Goal: Communication & Community: Answer question/provide support

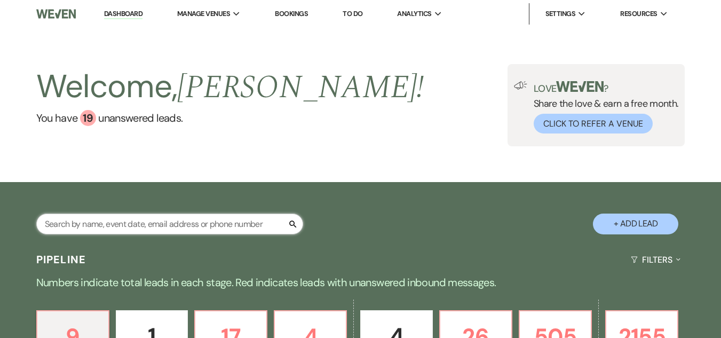
click at [170, 217] on input "text" at bounding box center [169, 224] width 267 height 21
type input "[PERSON_NAME]"
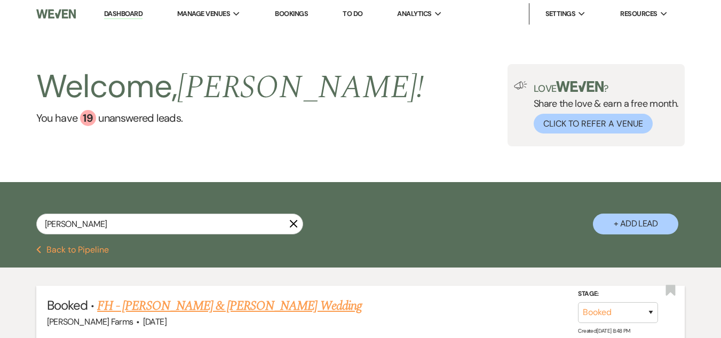
click at [263, 306] on link "FH - [PERSON_NAME] & [PERSON_NAME] Wedding" at bounding box center [229, 305] width 265 height 19
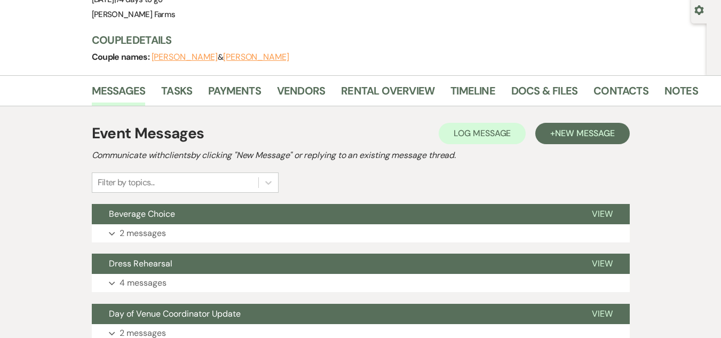
scroll to position [160, 0]
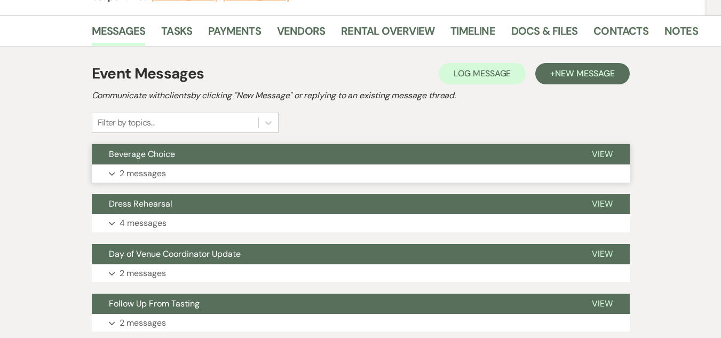
click at [170, 164] on button "Beverage Choice" at bounding box center [333, 154] width 483 height 20
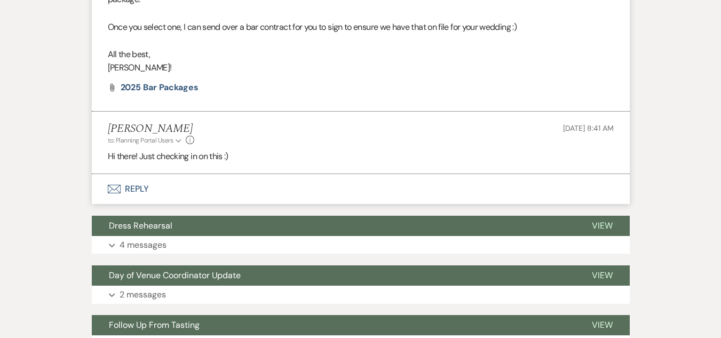
scroll to position [427, 0]
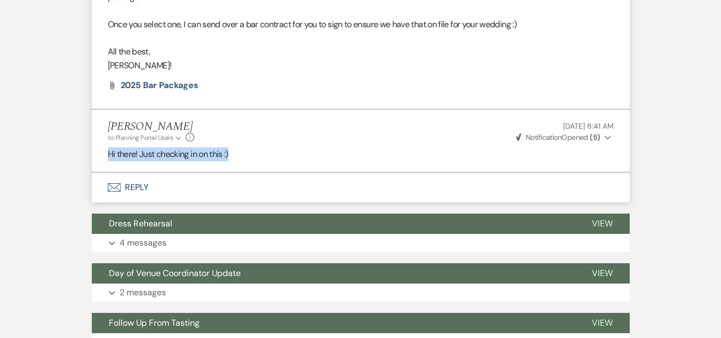
drag, startPoint x: 244, startPoint y: 154, endPoint x: 107, endPoint y: 163, distance: 137.0
click at [107, 163] on li "Ashley Kohl to: Planning Portal Users Expand Info Aug 13, 2025, 8:41 AM Weven C…" at bounding box center [361, 140] width 538 height 63
copy p "Hi there! Just checking in on this :)"
click at [159, 185] on button "Envelope Reply" at bounding box center [361, 187] width 538 height 30
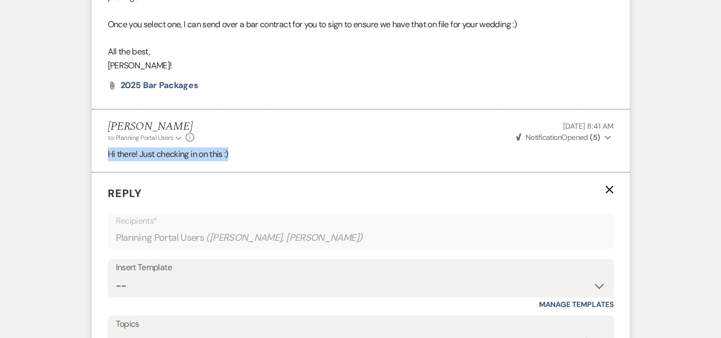
scroll to position [541, 0]
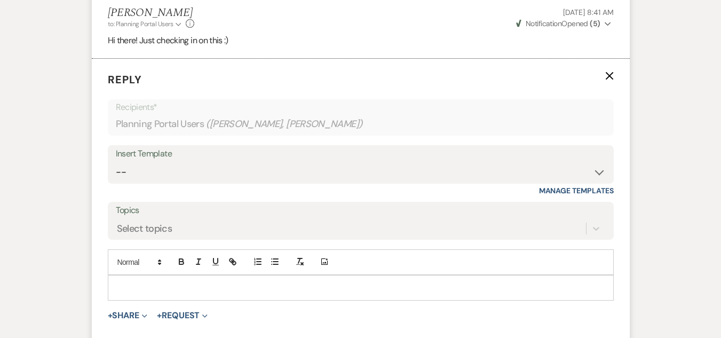
click at [146, 284] on p at bounding box center [360, 288] width 489 height 12
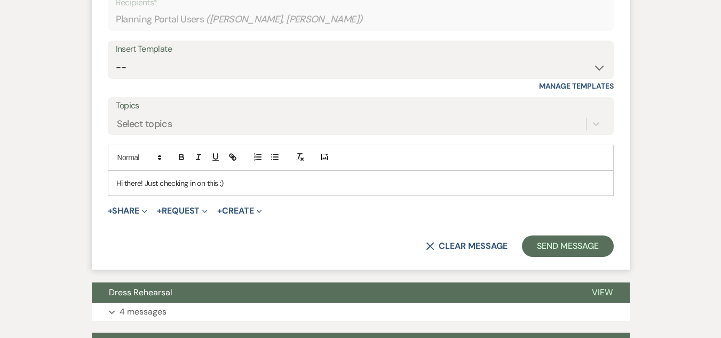
scroll to position [648, 0]
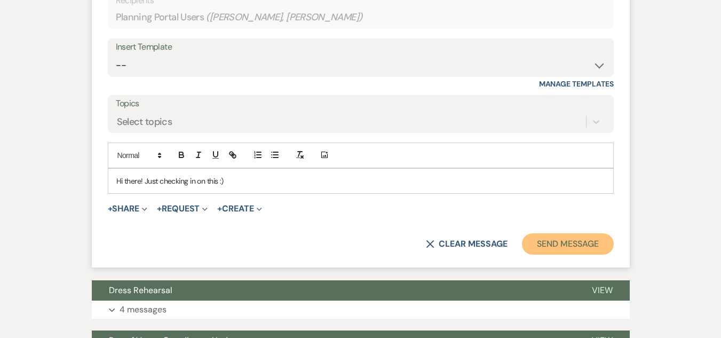
click at [564, 241] on button "Send Message" at bounding box center [567, 243] width 91 height 21
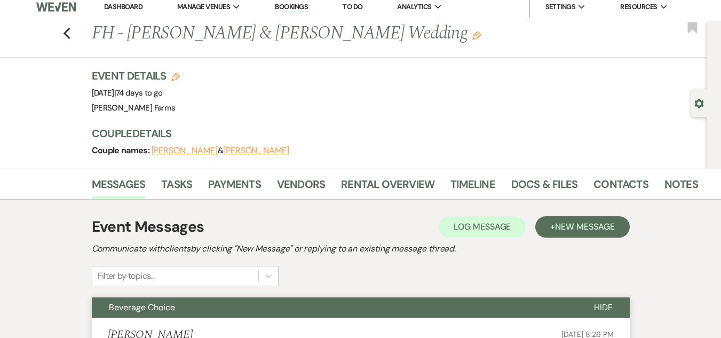
scroll to position [0, 0]
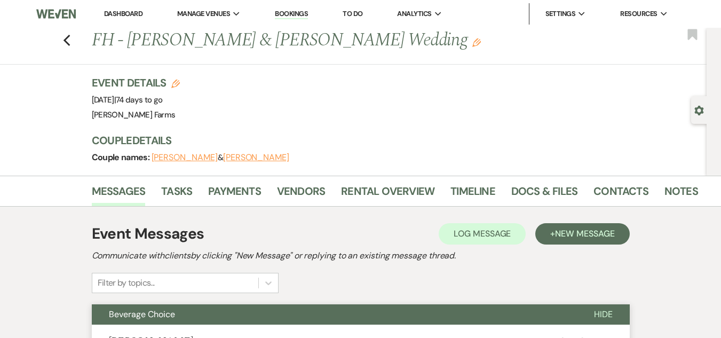
click at [118, 17] on link "Dashboard" at bounding box center [123, 13] width 38 height 9
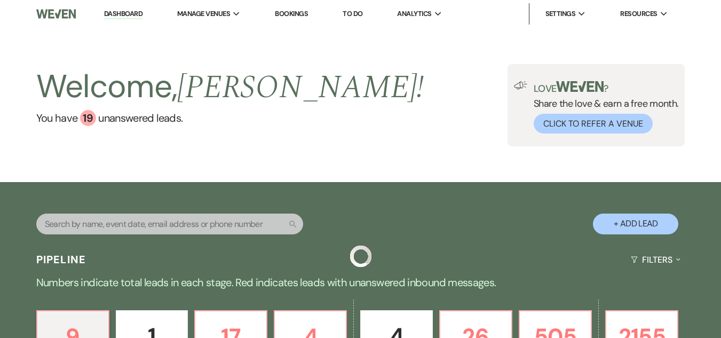
click at [169, 218] on input "text" at bounding box center [169, 224] width 267 height 21
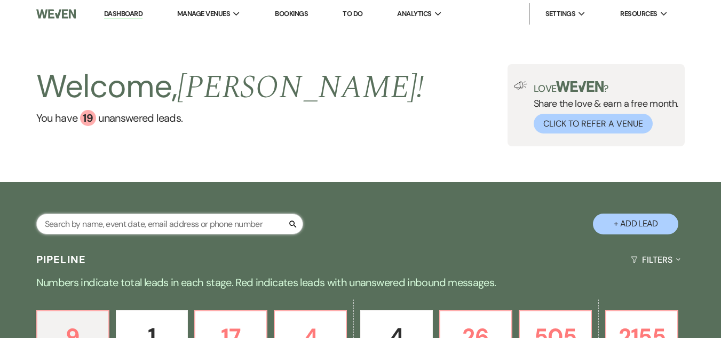
click at [166, 223] on input "text" at bounding box center [169, 224] width 267 height 21
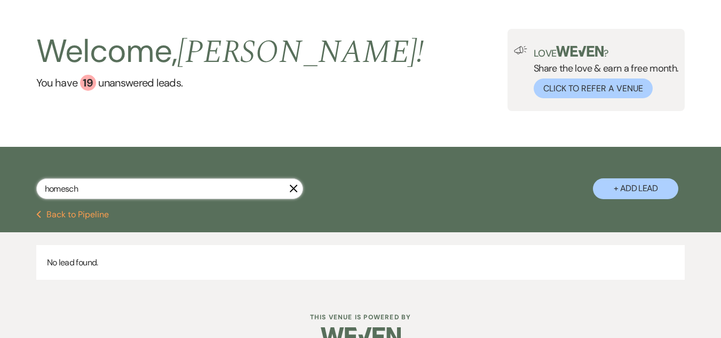
scroll to position [53, 0]
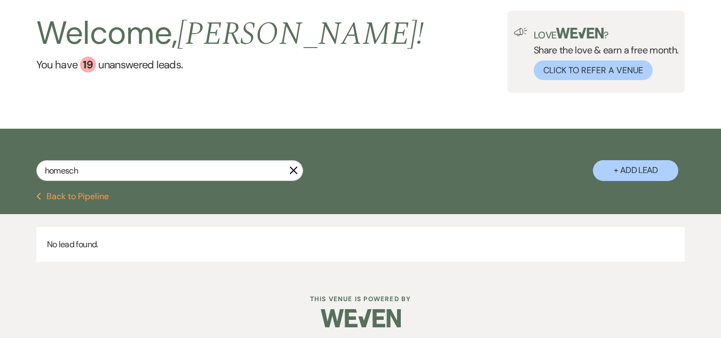
drag, startPoint x: 146, startPoint y: 183, endPoint x: 128, endPoint y: 175, distance: 19.4
click at [128, 175] on div "homesch X" at bounding box center [169, 174] width 267 height 29
drag, startPoint x: 67, startPoint y: 175, endPoint x: 33, endPoint y: 177, distance: 34.2
click at [33, 177] on div "homesch X + Add Lead" at bounding box center [360, 162] width 721 height 56
type input "dance"
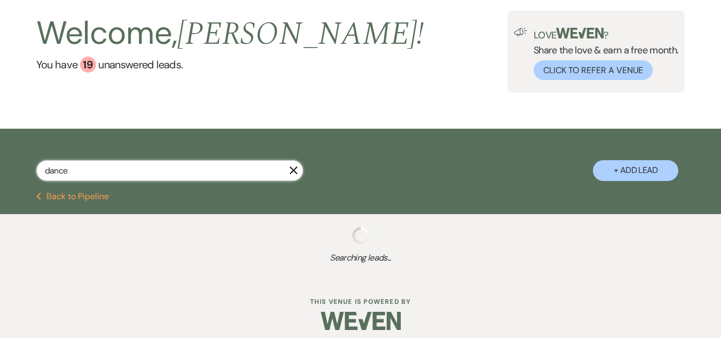
select select "8"
select select "5"
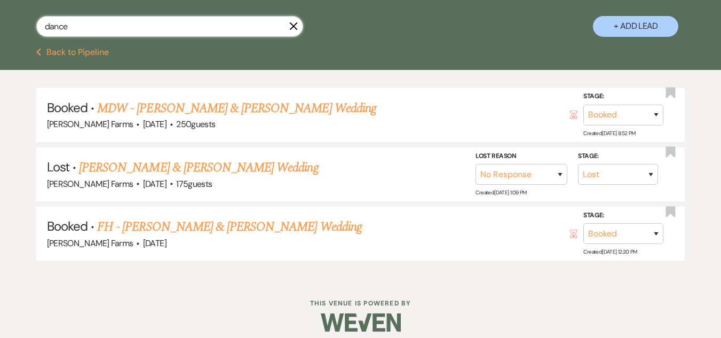
scroll to position [207, 0]
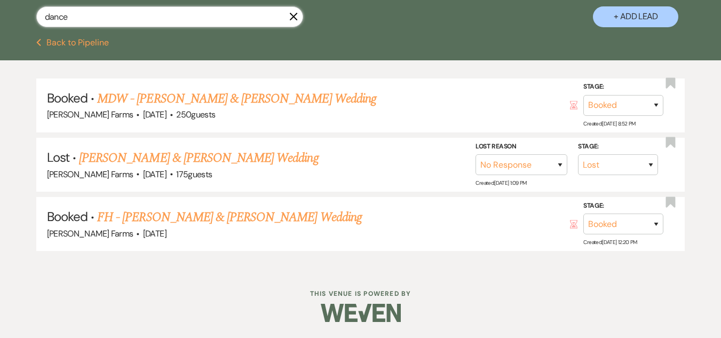
drag, startPoint x: 81, startPoint y: 14, endPoint x: 2, endPoint y: 21, distance: 79.3
click at [2, 21] on div "dance X + Add Lead" at bounding box center [360, 8] width 721 height 56
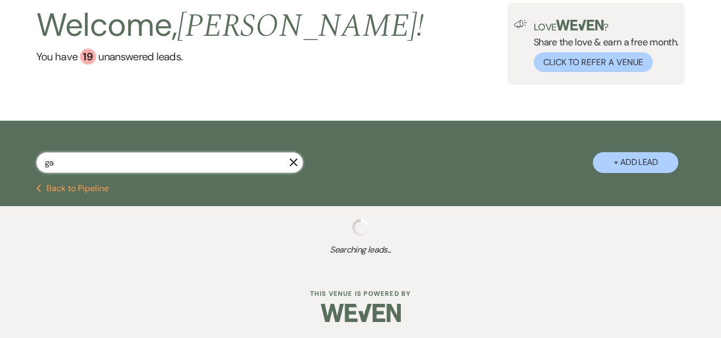
scroll to position [61, 0]
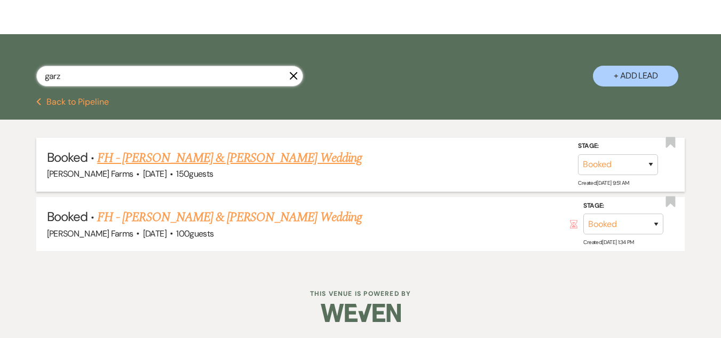
type input "garz"
click at [201, 163] on link "FH - Brook Garza & Tommie Ward's Wedding" at bounding box center [229, 157] width 265 height 19
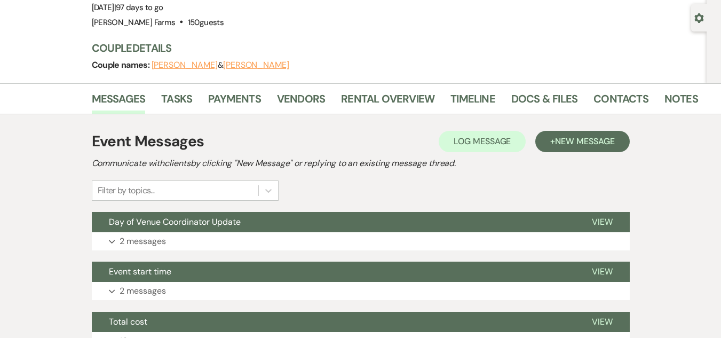
scroll to position [107, 0]
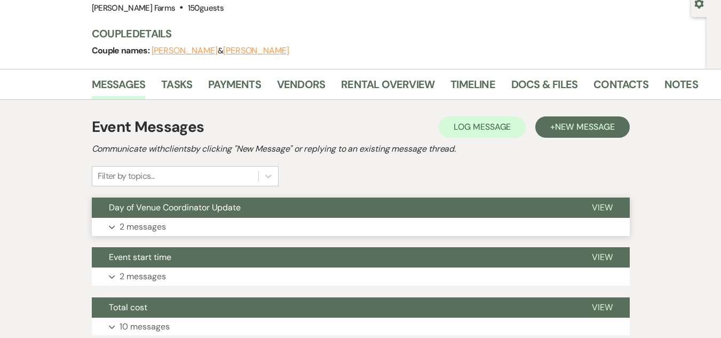
click at [199, 215] on button "Day of Venue Coordinator Update" at bounding box center [333, 208] width 483 height 20
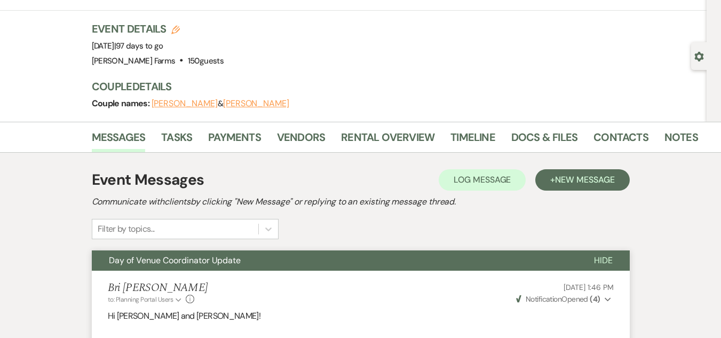
scroll to position [53, 0]
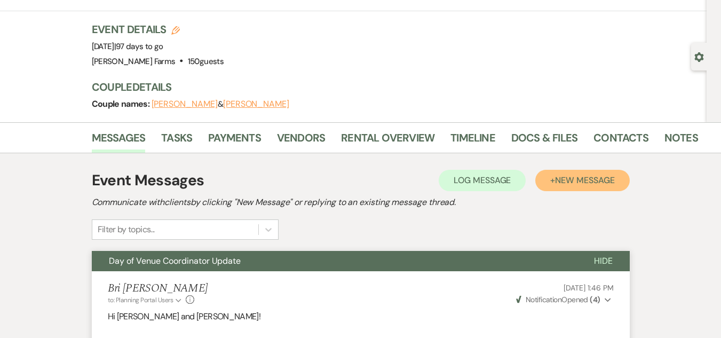
click at [593, 179] on span "New Message" at bounding box center [584, 180] width 59 height 11
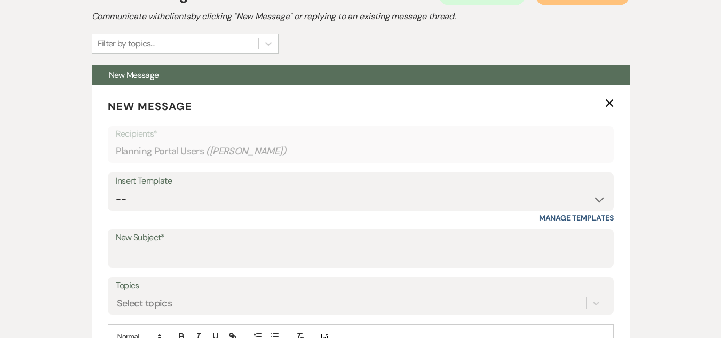
scroll to position [320, 0]
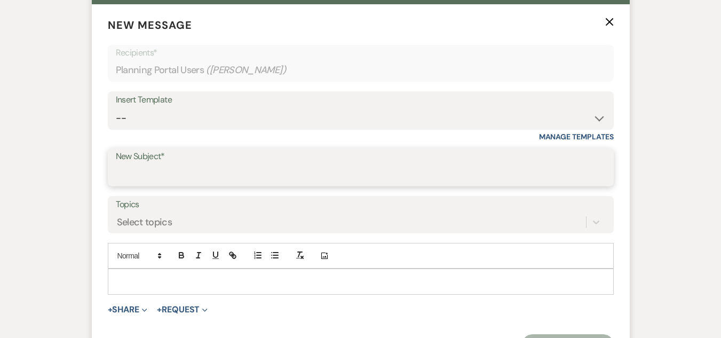
click at [164, 167] on input "New Subject*" at bounding box center [361, 174] width 490 height 21
type input "Beverage Package"
click at [160, 277] on p at bounding box center [360, 282] width 489 height 12
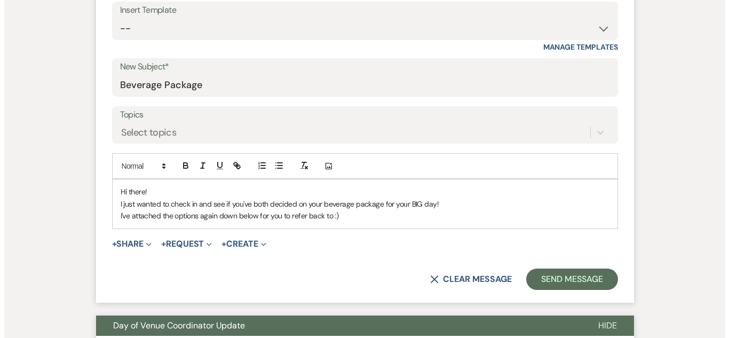
scroll to position [427, 0]
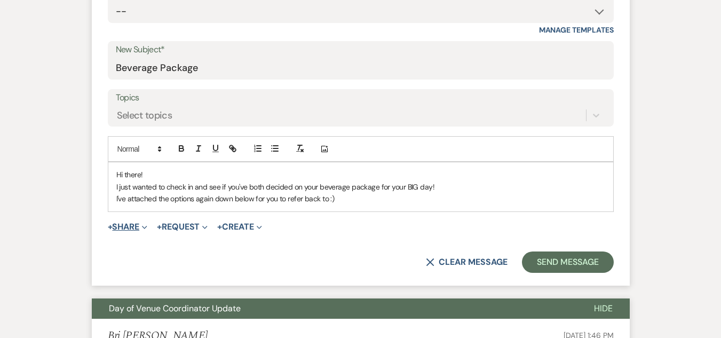
click at [144, 229] on icon "Expand" at bounding box center [144, 227] width 5 height 5
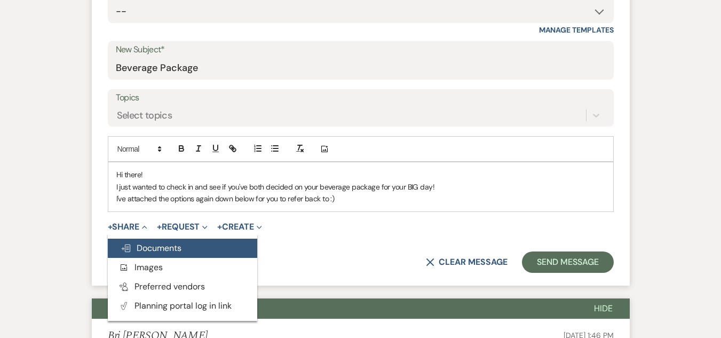
click at [199, 254] on button "Doc Upload Documents" at bounding box center [183, 248] width 150 height 19
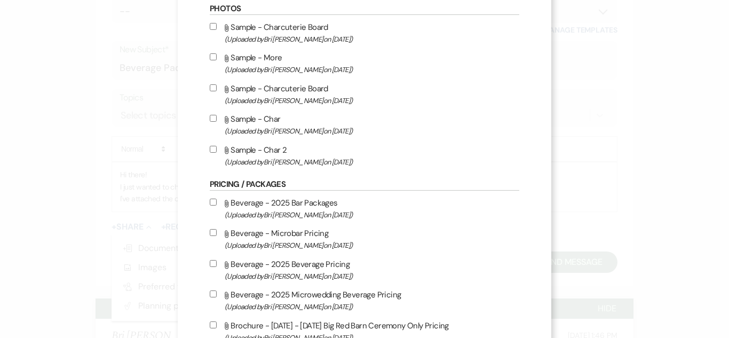
scroll to position [481, 0]
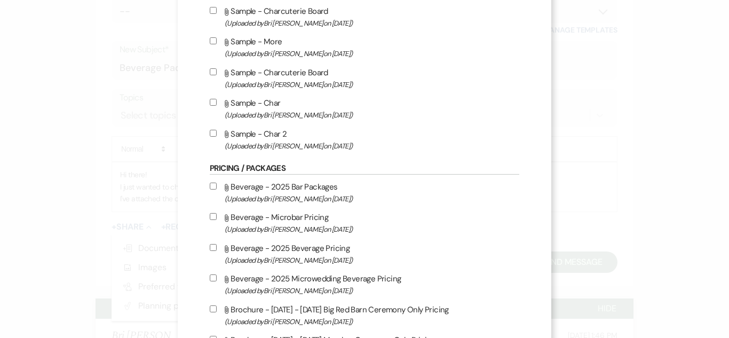
click at [211, 189] on input "Attach File Beverage - 2025 Bar Packages (Uploaded by Bri Schnepf on Nov 21st, …" at bounding box center [213, 186] width 7 height 7
checkbox input "true"
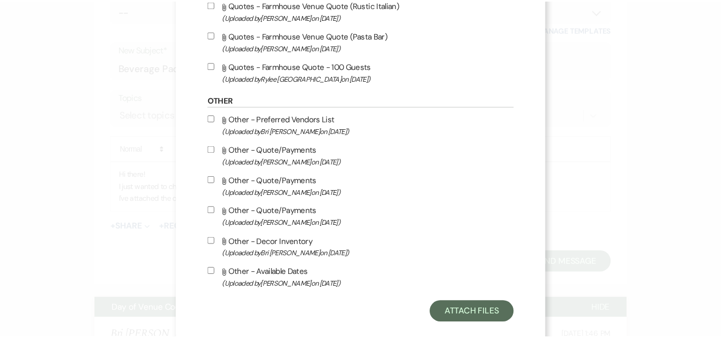
scroll to position [3346, 0]
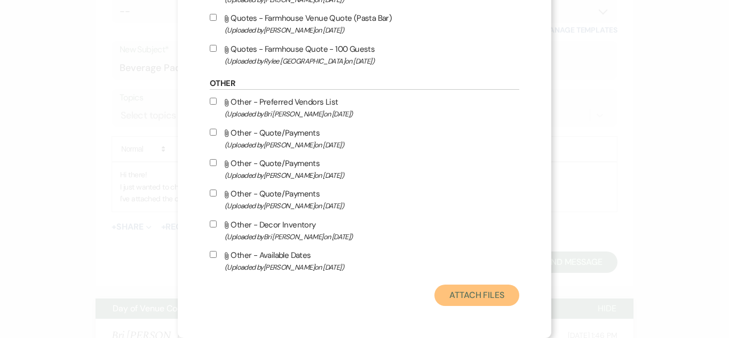
click at [490, 293] on button "Attach Files" at bounding box center [477, 295] width 85 height 21
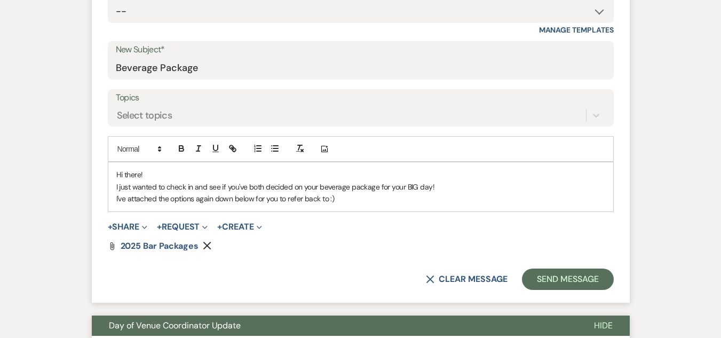
click at [311, 261] on form "New Message X Saving draft... Recipients* Planning Portal Users ( Tommie Ward )…" at bounding box center [361, 99] width 538 height 405
click at [549, 280] on button "Send Message" at bounding box center [567, 279] width 91 height 21
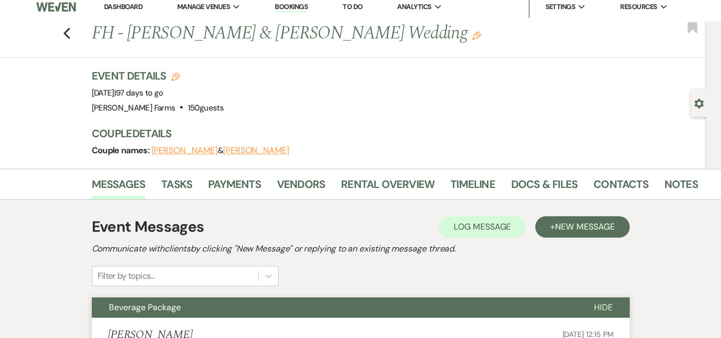
scroll to position [0, 0]
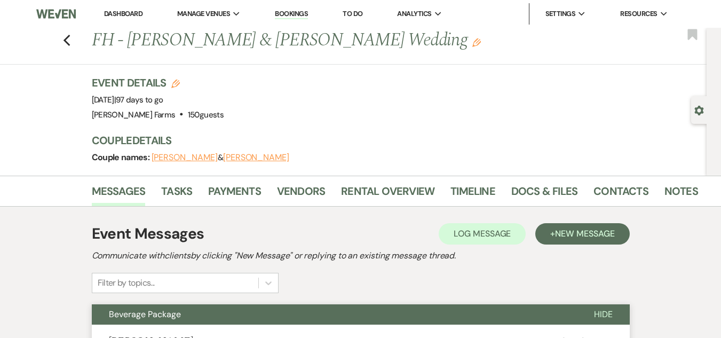
click at [122, 14] on link "Dashboard" at bounding box center [123, 13] width 38 height 9
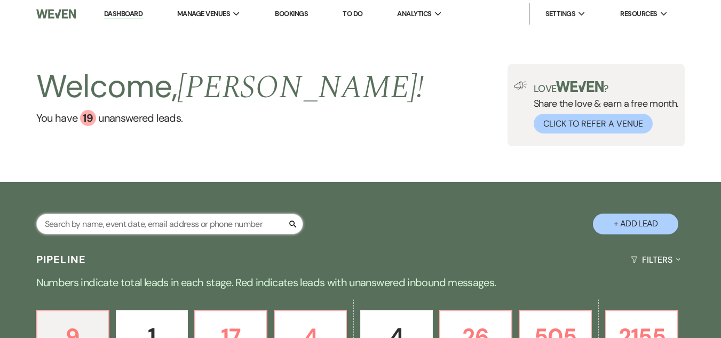
click at [159, 222] on input "text" at bounding box center [169, 224] width 267 height 21
type input "schnepf"
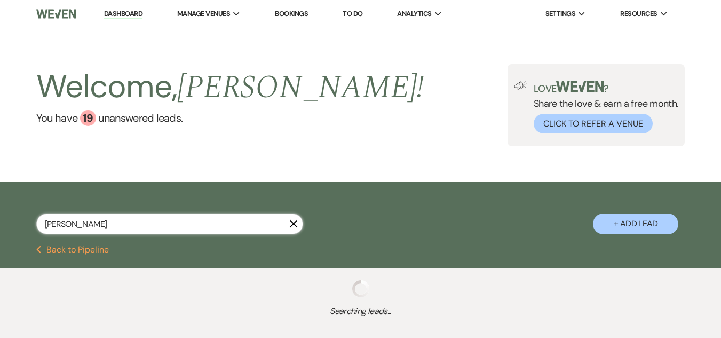
select select "8"
select select "1"
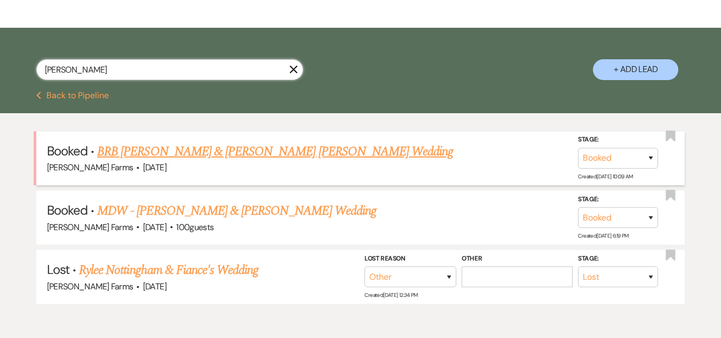
scroll to position [160, 0]
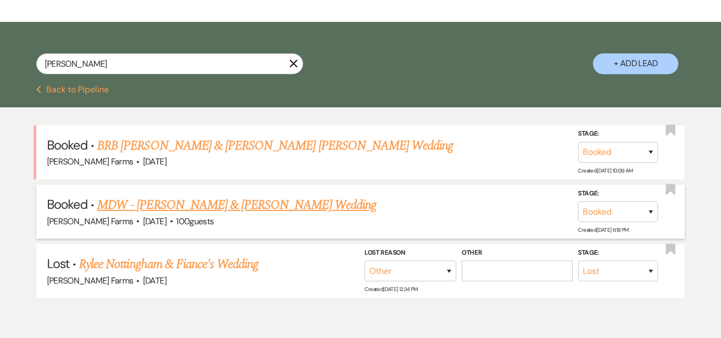
click at [215, 205] on link "MDW - Taylor Schnepf & Aaron Burden's Wedding" at bounding box center [236, 204] width 279 height 19
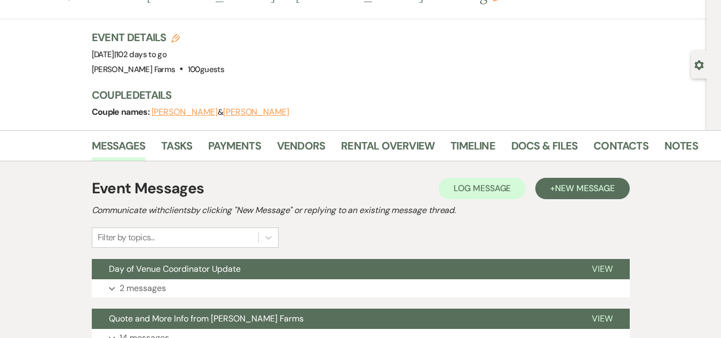
scroll to position [160, 0]
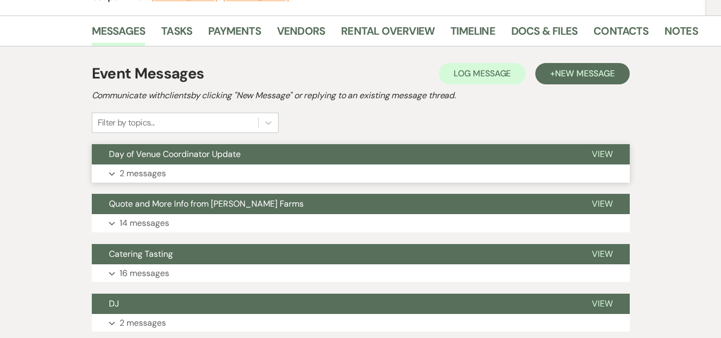
click at [431, 167] on button "Expand 2 messages" at bounding box center [361, 173] width 538 height 18
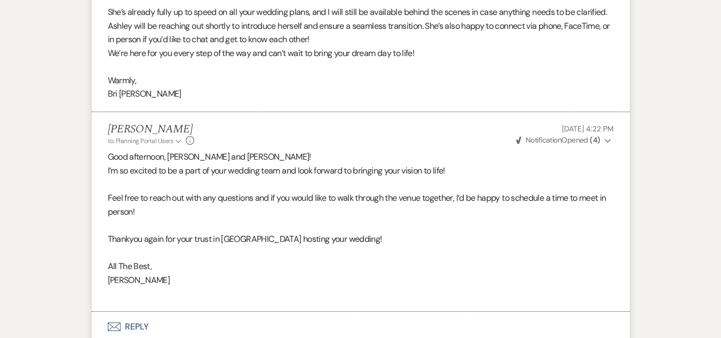
scroll to position [161, 0]
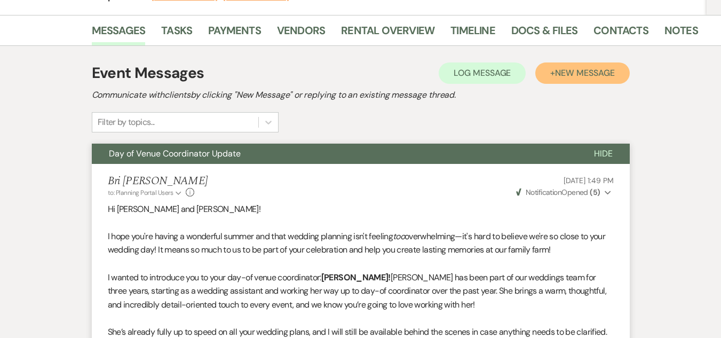
click at [551, 79] on button "+ New Message" at bounding box center [583, 72] width 94 height 21
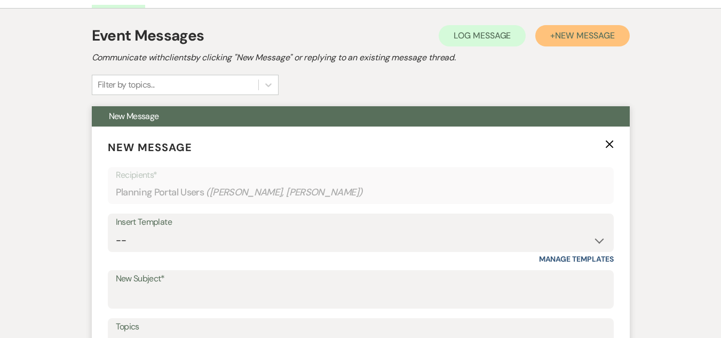
scroll to position [214, 0]
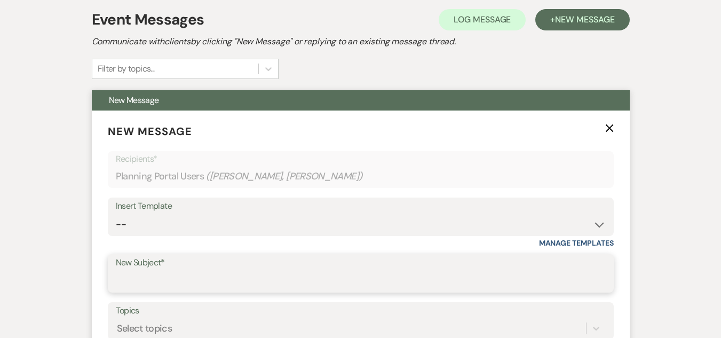
click at [162, 273] on input "New Subject*" at bounding box center [361, 281] width 490 height 21
type input "Beverage Package"
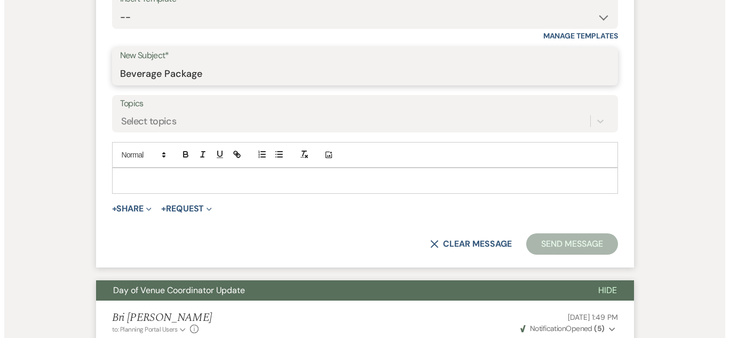
scroll to position [428, 0]
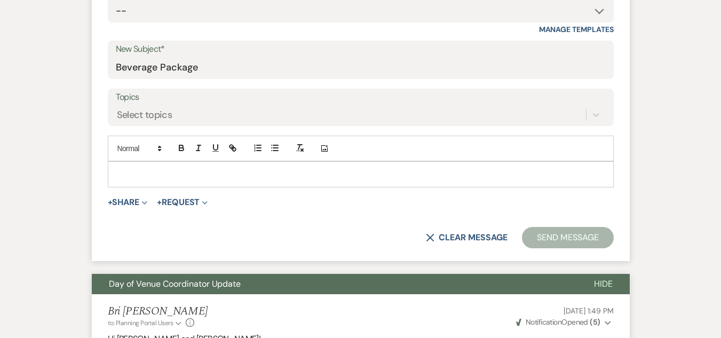
click at [143, 174] on p at bounding box center [360, 174] width 489 height 12
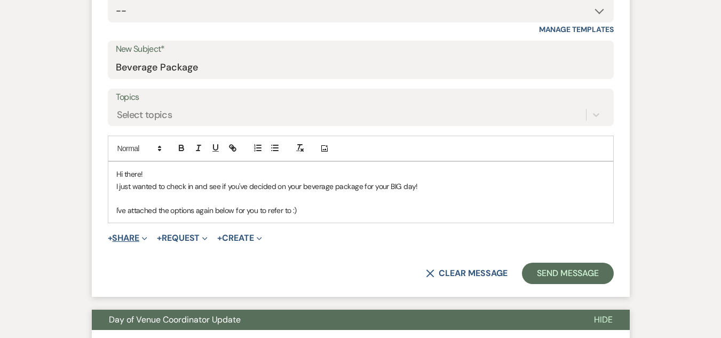
click at [144, 237] on icon "Expand" at bounding box center [144, 238] width 5 height 5
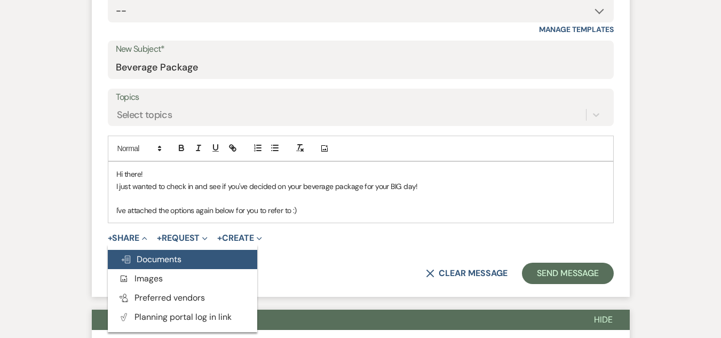
click at [168, 253] on button "Doc Upload Documents" at bounding box center [183, 259] width 150 height 19
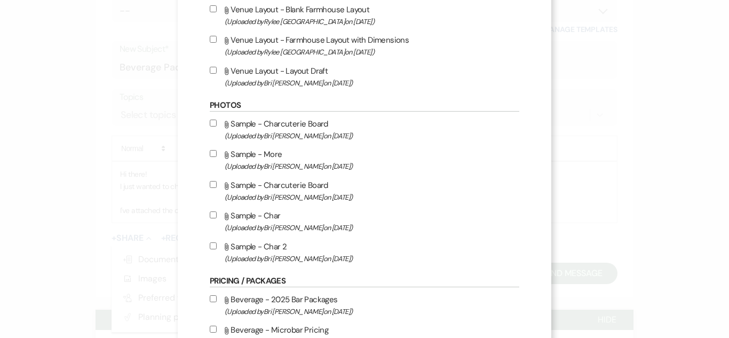
scroll to position [374, 0]
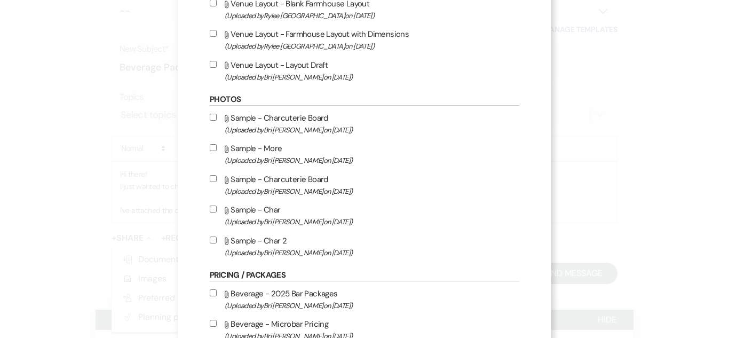
click at [211, 293] on input "Attach File Beverage - 2025 Bar Packages (Uploaded by Bri Schnepf on Nov 21st, …" at bounding box center [213, 292] width 7 height 7
checkbox input "true"
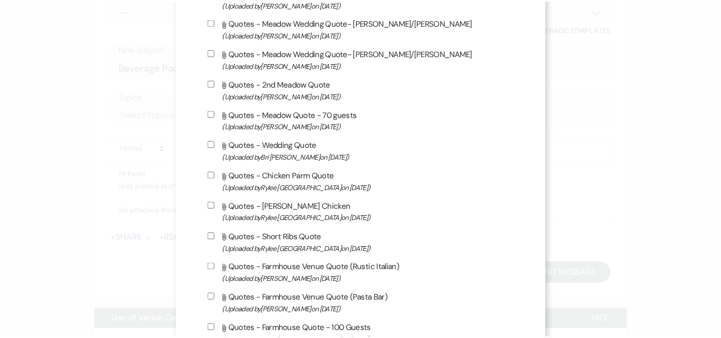
scroll to position [3346, 0]
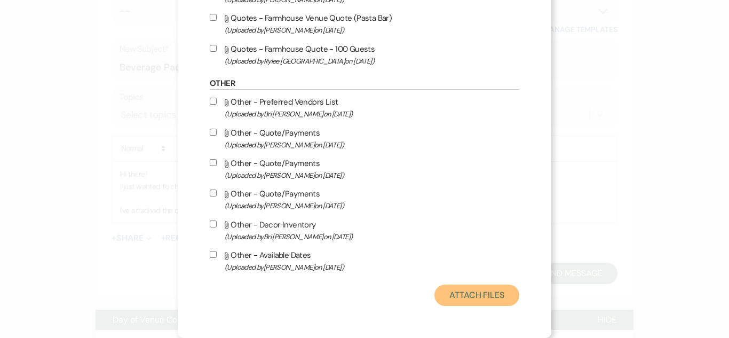
click at [468, 301] on button "Attach Files" at bounding box center [477, 295] width 85 height 21
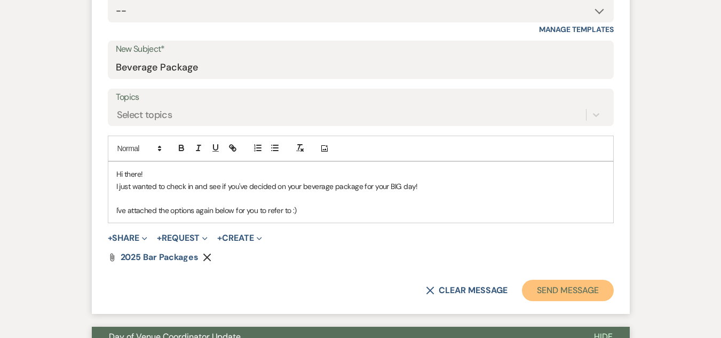
click at [562, 292] on button "Send Message" at bounding box center [567, 290] width 91 height 21
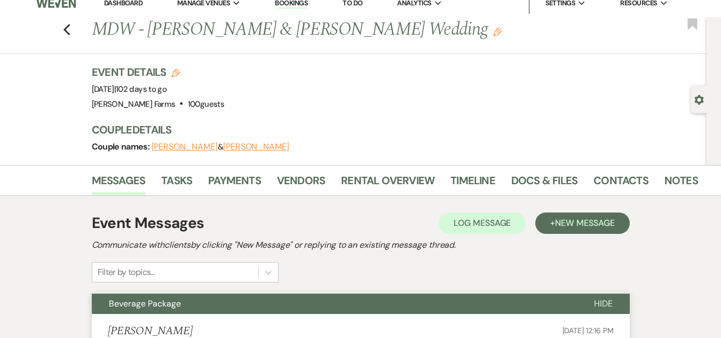
scroll to position [0, 0]
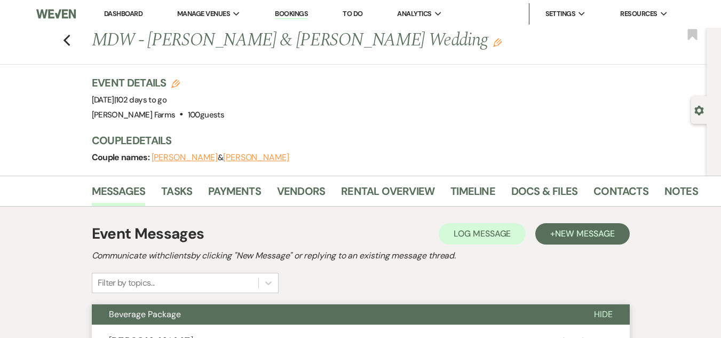
click at [117, 16] on link "Dashboard" at bounding box center [123, 13] width 38 height 9
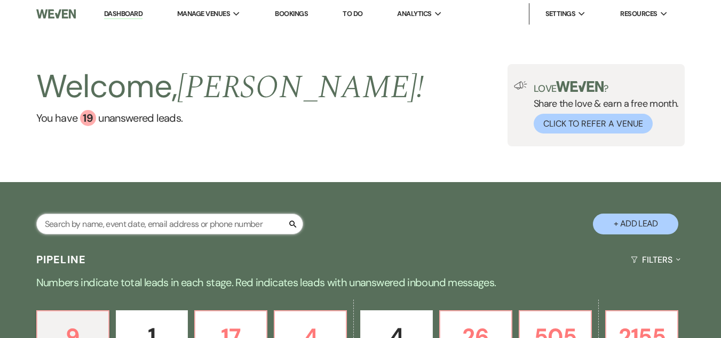
click at [108, 229] on input "text" at bounding box center [169, 224] width 267 height 21
type input "wren"
select select "8"
select select "1"
select select "8"
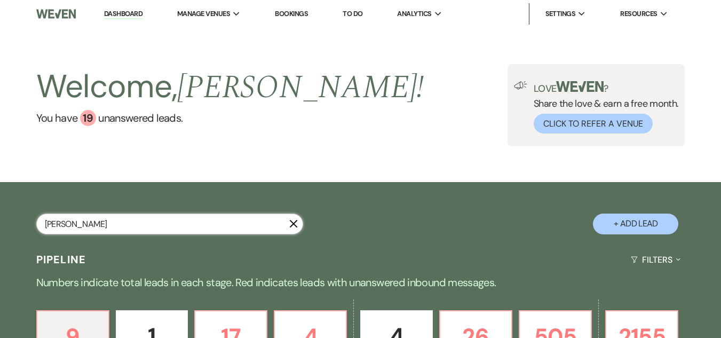
select select "5"
select select "8"
select select "5"
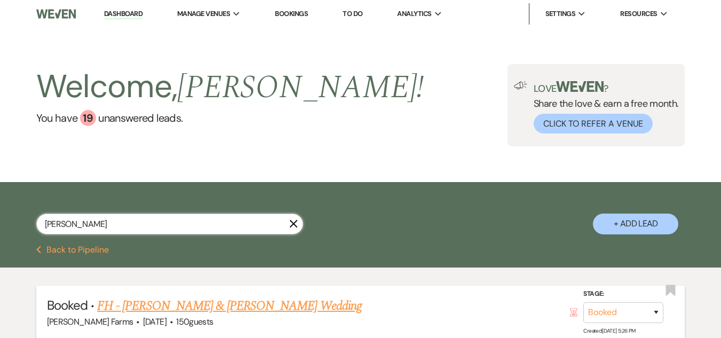
type input "wren"
click at [186, 307] on link "FH - Aiden Bellone & Carsen Wren's Wedding" at bounding box center [229, 305] width 265 height 19
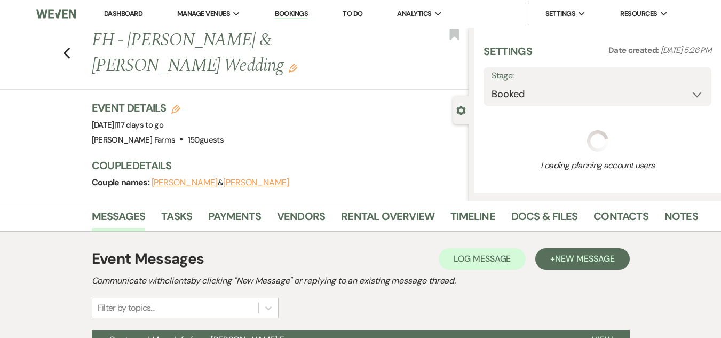
select select "5"
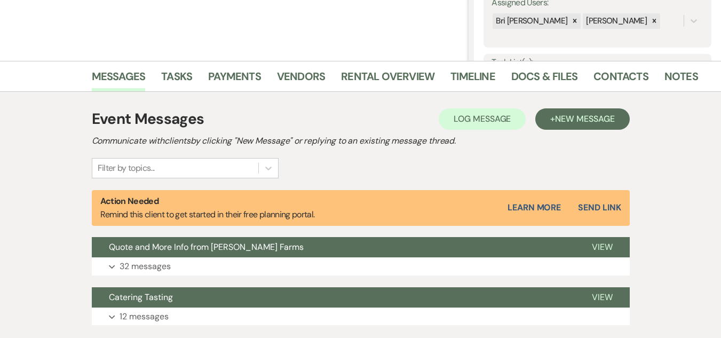
scroll to position [214, 0]
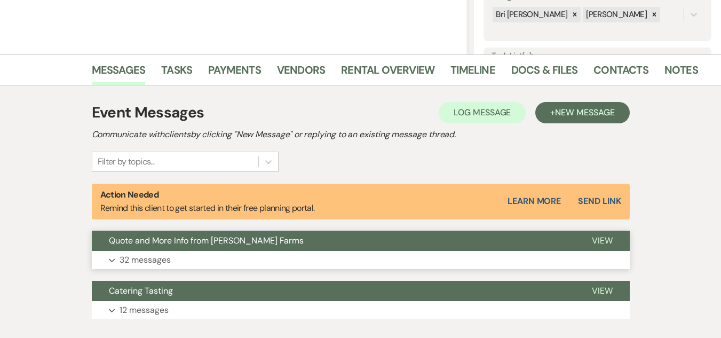
click at [212, 239] on span "Quote and More Info from Schnepf Farms" at bounding box center [206, 240] width 195 height 11
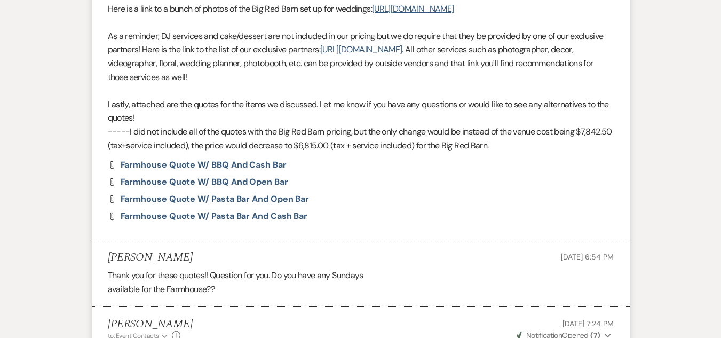
scroll to position [267, 0]
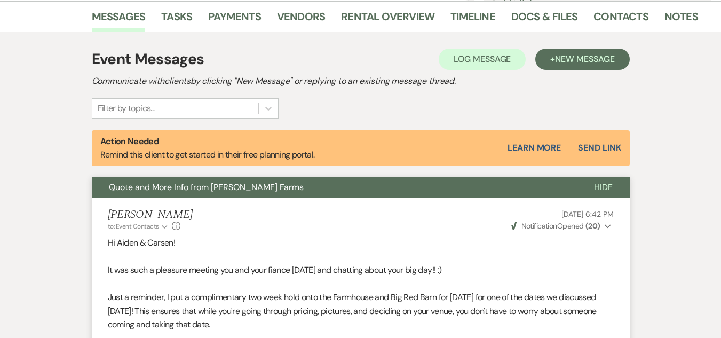
click at [237, 189] on span "Quote and More Info from Schnepf Farms" at bounding box center [206, 187] width 195 height 11
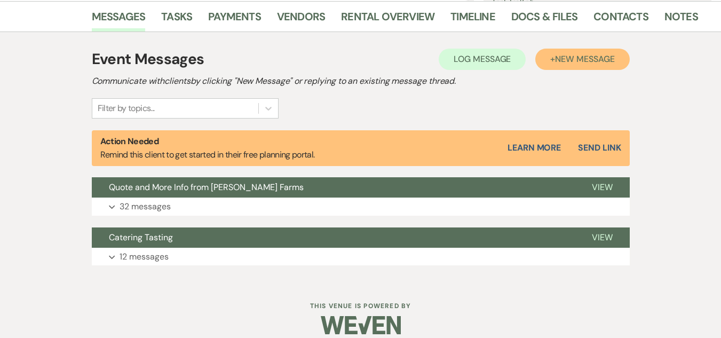
click at [584, 62] on span "New Message" at bounding box center [584, 58] width 59 height 11
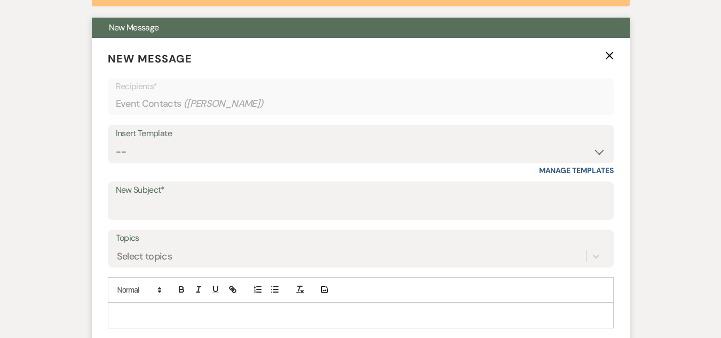
scroll to position [427, 0]
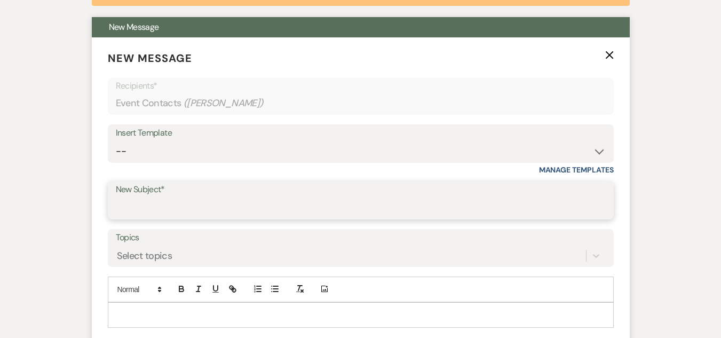
click at [158, 208] on input "New Subject*" at bounding box center [361, 208] width 490 height 21
type input "Beverage Package"
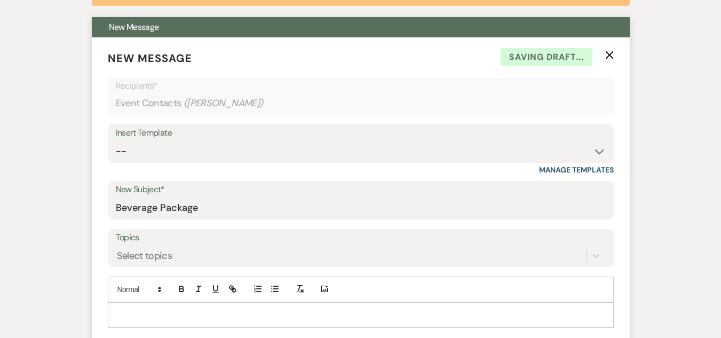
click at [158, 309] on p at bounding box center [360, 315] width 489 height 12
click at [143, 316] on p "Hi there Carsen" at bounding box center [360, 315] width 489 height 12
click at [164, 316] on p "Hi there Carsen" at bounding box center [360, 315] width 489 height 12
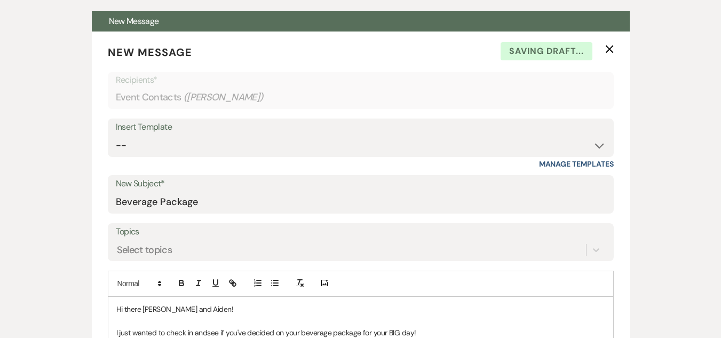
scroll to position [445, 0]
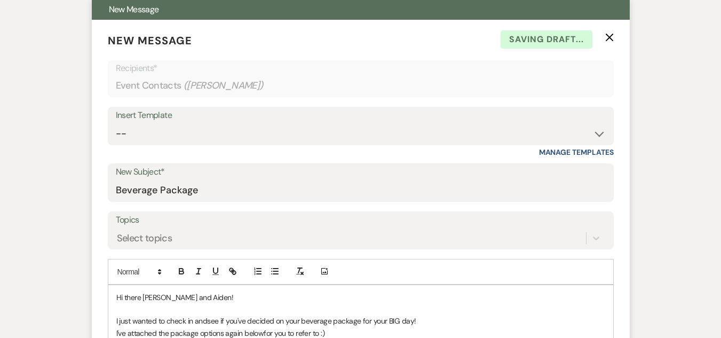
click at [207, 323] on p "I just wanted to check in andsee if you've decided on your beverage package for…" at bounding box center [360, 321] width 489 height 12
click at [263, 333] on p "I've attached the package options again belowfor you to refer to :)" at bounding box center [360, 333] width 489 height 12
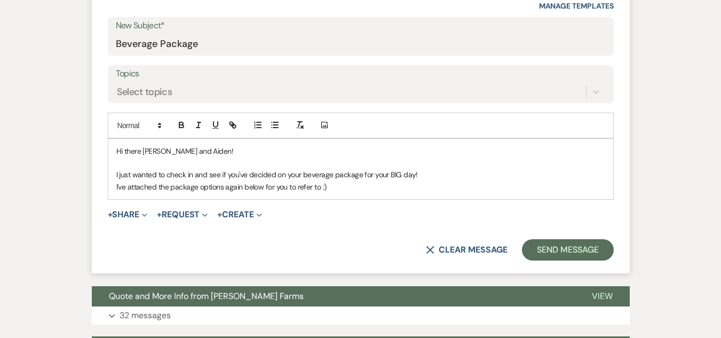
scroll to position [605, 0]
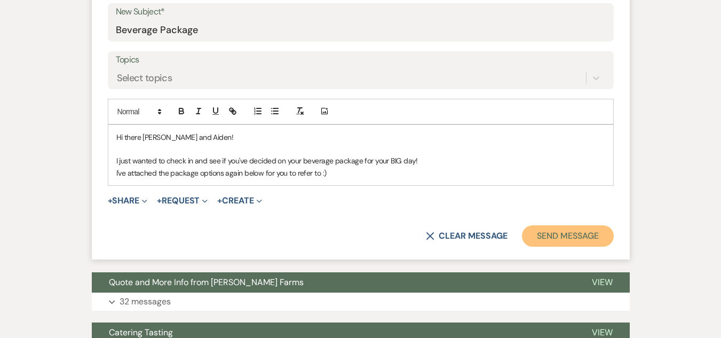
click at [586, 233] on button "Send Message" at bounding box center [567, 235] width 91 height 21
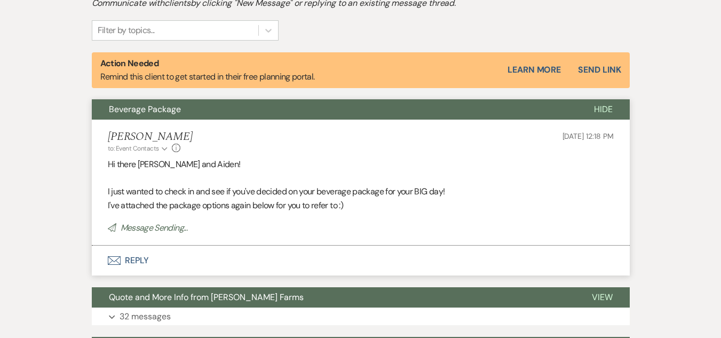
scroll to position [368, 0]
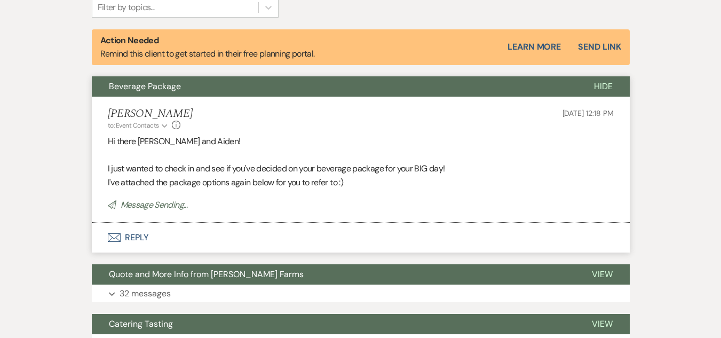
click at [134, 232] on button "Envelope Reply" at bounding box center [361, 238] width 538 height 30
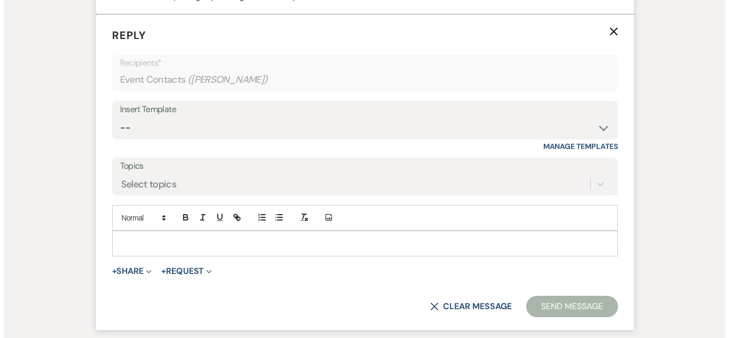
scroll to position [558, 0]
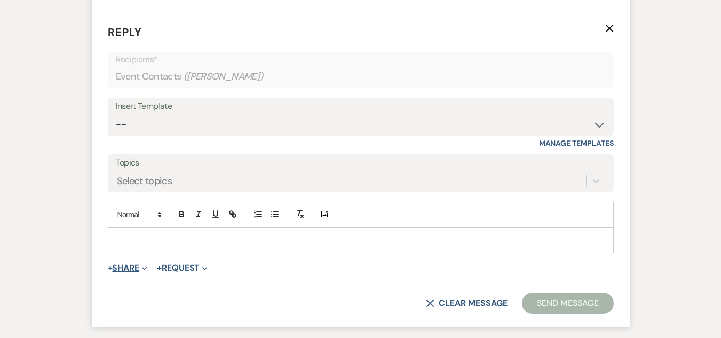
click at [147, 269] on icon "Expand" at bounding box center [144, 268] width 5 height 5
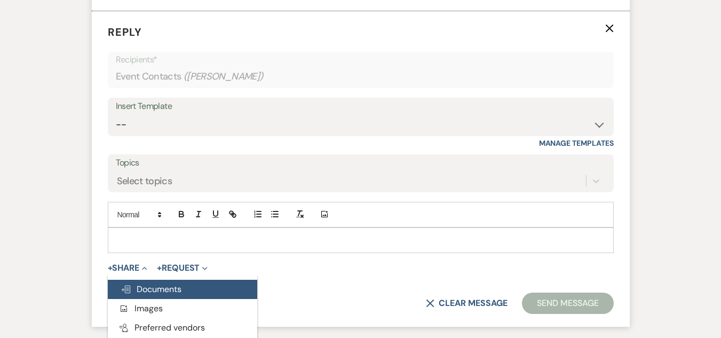
click at [167, 288] on span "Doc Upload Documents" at bounding box center [151, 289] width 61 height 11
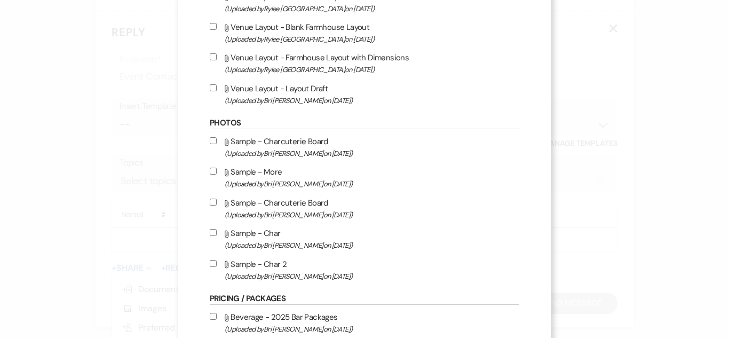
scroll to position [427, 0]
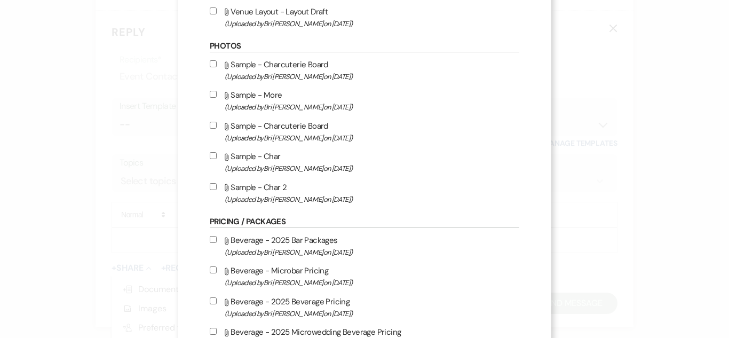
click at [210, 237] on input "Attach File Beverage - 2025 Bar Packages (Uploaded by Bri Schnepf on Nov 21st, …" at bounding box center [213, 239] width 7 height 7
checkbox input "true"
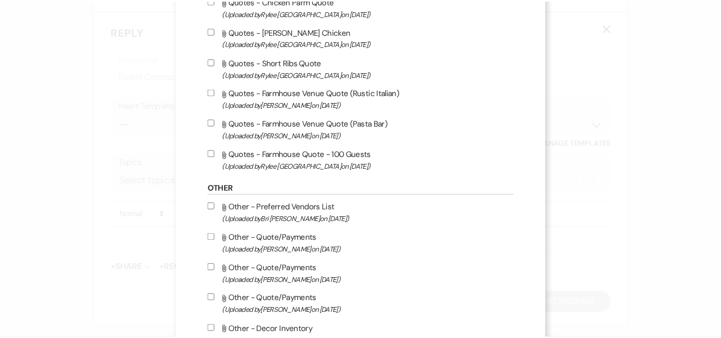
scroll to position [3346, 0]
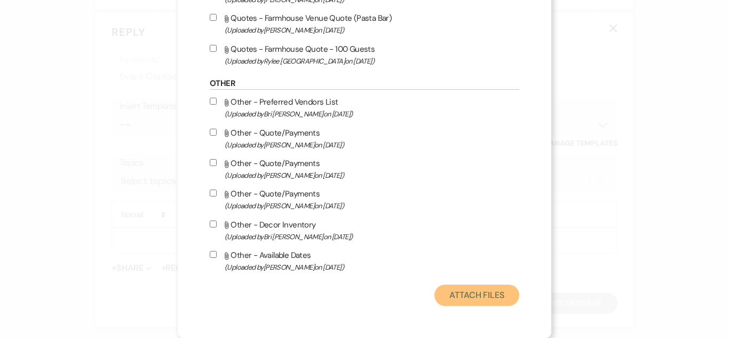
click at [465, 294] on button "Attach Files" at bounding box center [477, 295] width 85 height 21
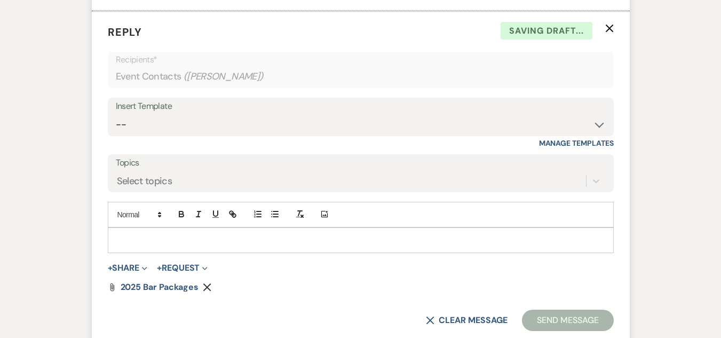
click at [515, 261] on form "Reply X Saving draft... Recipients* Event Contacts ( Carsen Wren ) Insert Templ…" at bounding box center [361, 177] width 538 height 333
click at [446, 233] on div at bounding box center [360, 240] width 505 height 25
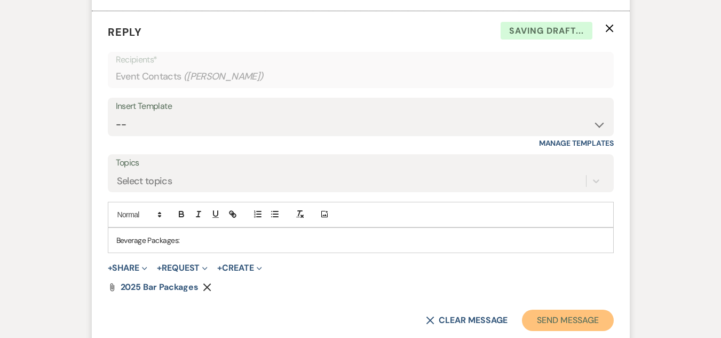
click at [546, 320] on button "Send Message" at bounding box center [567, 320] width 91 height 21
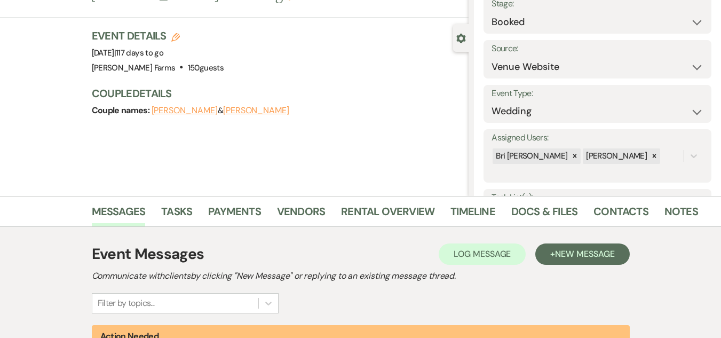
scroll to position [0, 0]
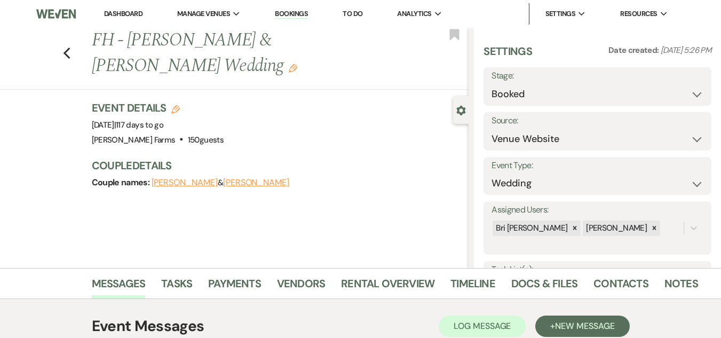
click at [115, 12] on link "Dashboard" at bounding box center [123, 13] width 38 height 9
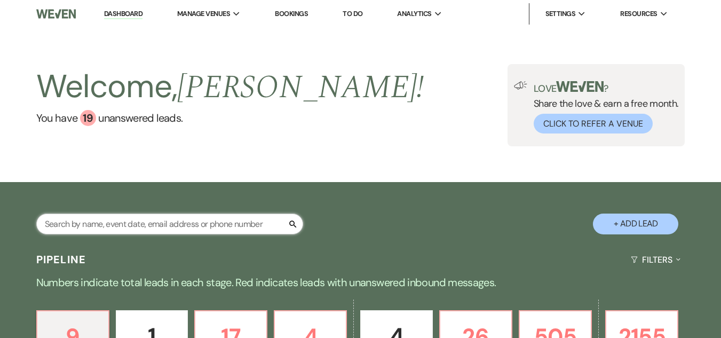
click at [184, 225] on input "text" at bounding box center [169, 224] width 267 height 21
type input "robbins"
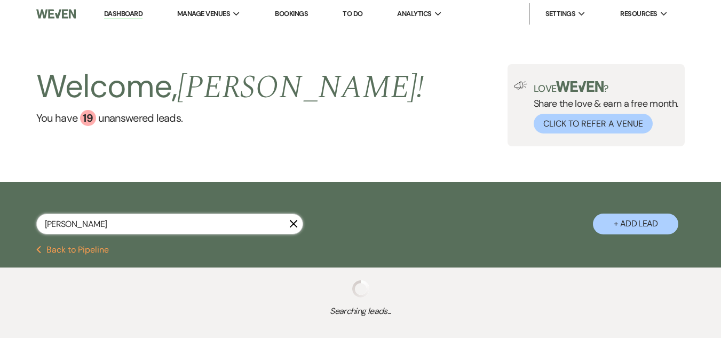
select select "8"
select select "5"
select select "8"
select select "5"
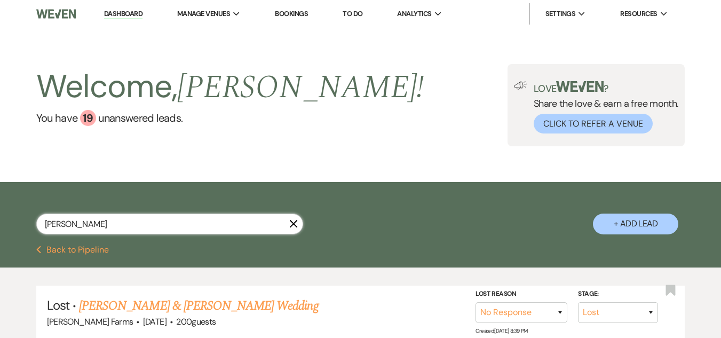
drag, startPoint x: 97, startPoint y: 234, endPoint x: 14, endPoint y: 233, distance: 82.2
click at [14, 233] on div "robbins X + Add Lead" at bounding box center [360, 215] width 721 height 56
type input "mancini"
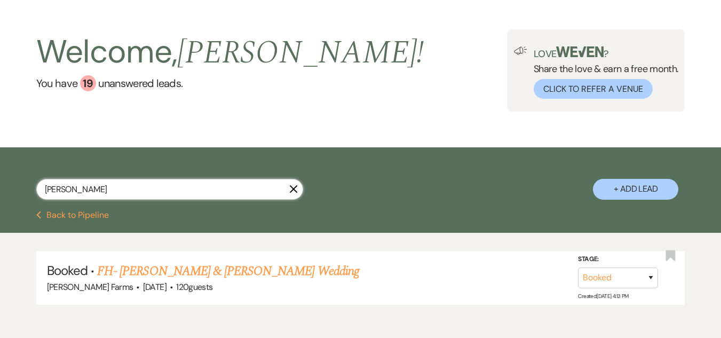
scroll to position [89, 0]
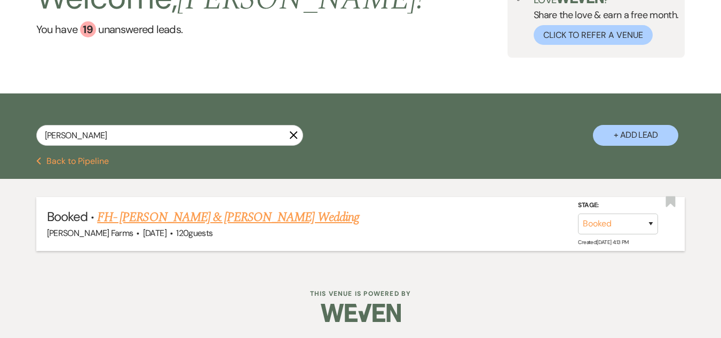
click at [229, 222] on link "FH- Aaron Guillot & Emma Mancini's Wedding" at bounding box center [228, 217] width 262 height 19
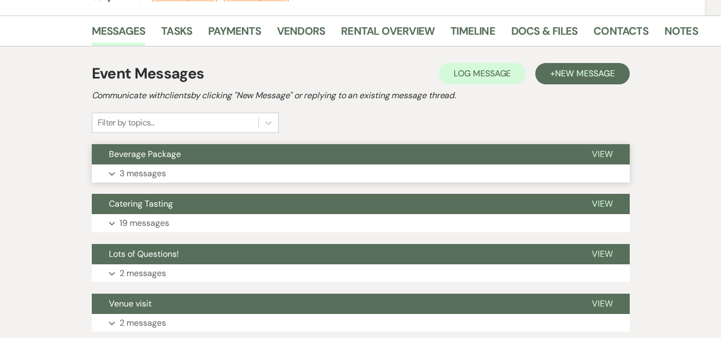
click at [161, 162] on button "Beverage Package" at bounding box center [333, 154] width 483 height 20
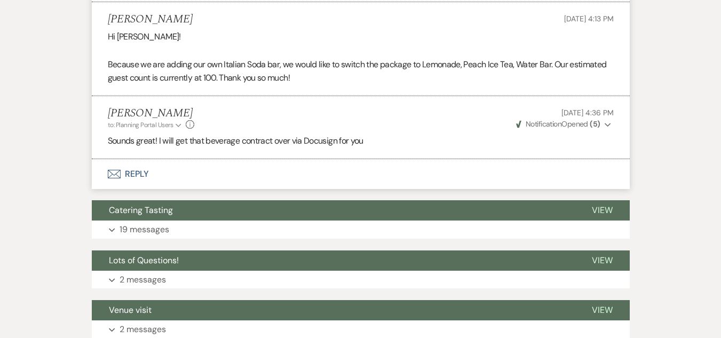
scroll to position [588, 0]
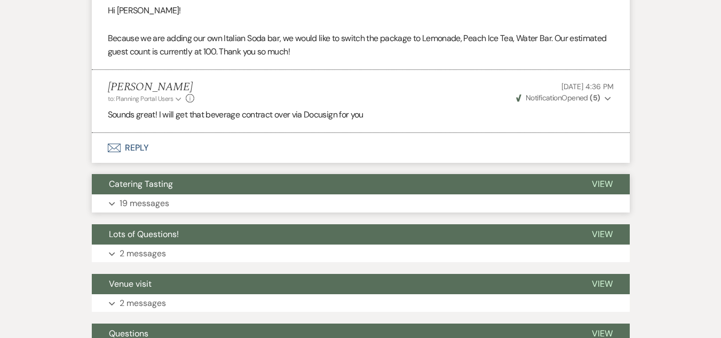
click at [222, 183] on button "Catering Tasting" at bounding box center [333, 184] width 483 height 20
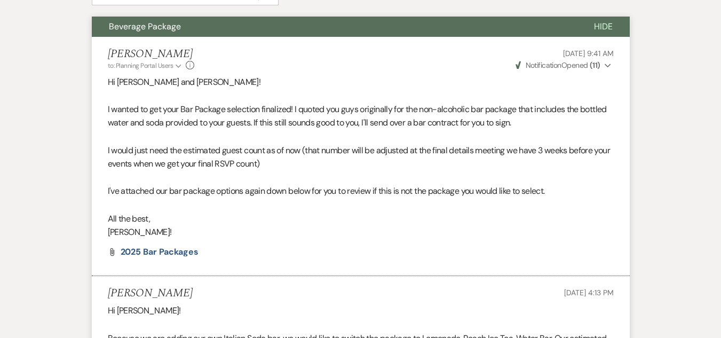
scroll to position [65, 0]
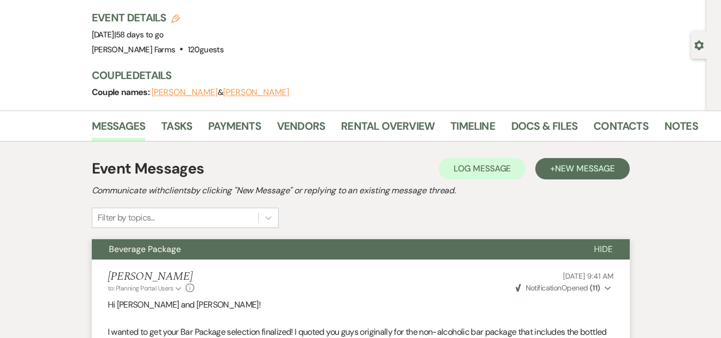
click at [322, 247] on button "Beverage Package" at bounding box center [334, 249] width 485 height 20
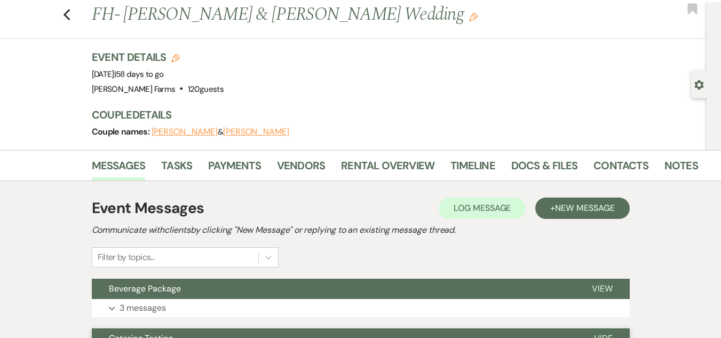
scroll to position [0, 0]
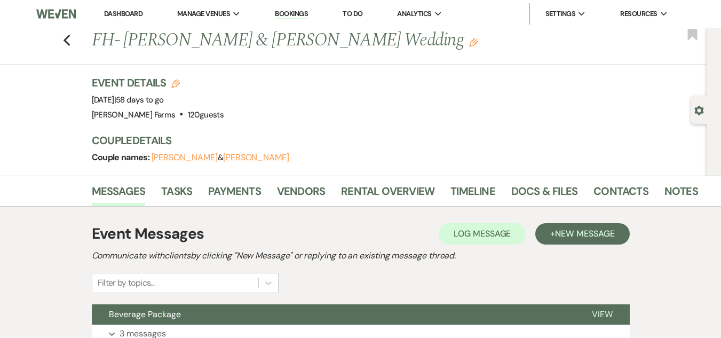
click at [124, 12] on link "Dashboard" at bounding box center [123, 13] width 38 height 9
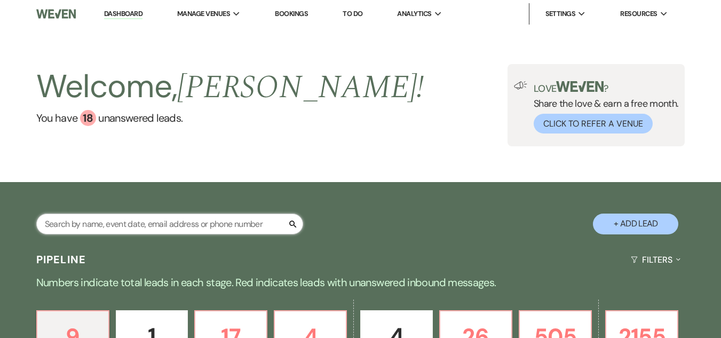
click at [169, 217] on input "text" at bounding box center [169, 224] width 267 height 21
type input "russ"
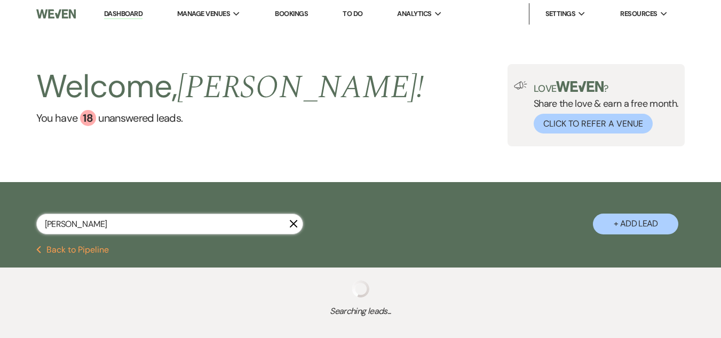
select select "8"
select select "5"
select select "8"
select select "4"
select select "8"
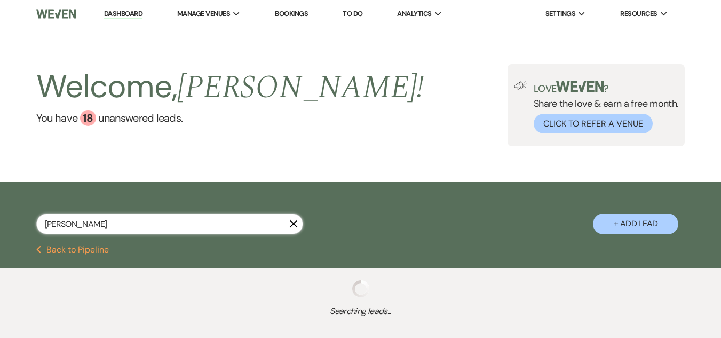
select select "5"
select select "8"
select select "4"
select select "8"
select select "5"
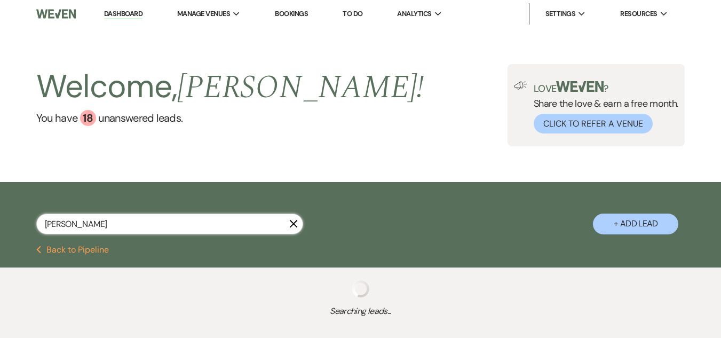
select select "8"
select select "7"
select select "8"
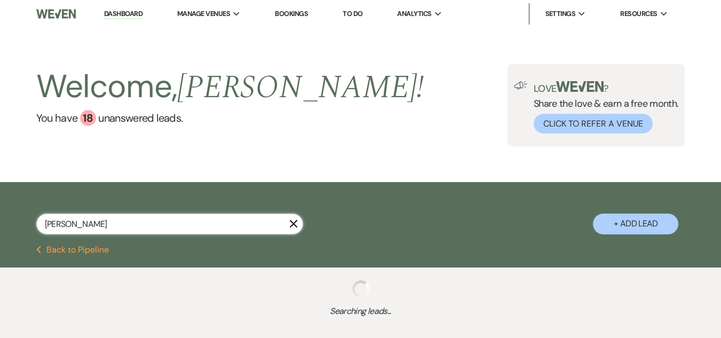
select select "8"
select select "5"
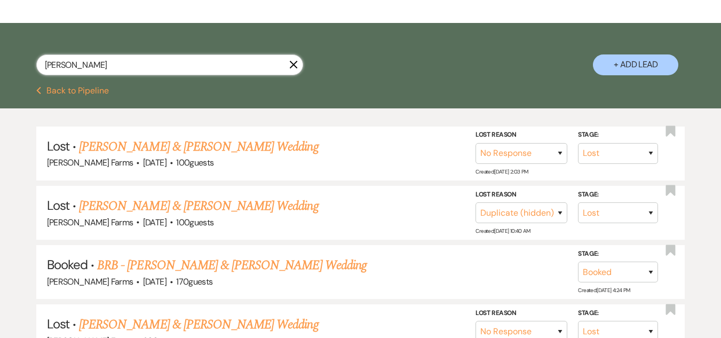
scroll to position [160, 0]
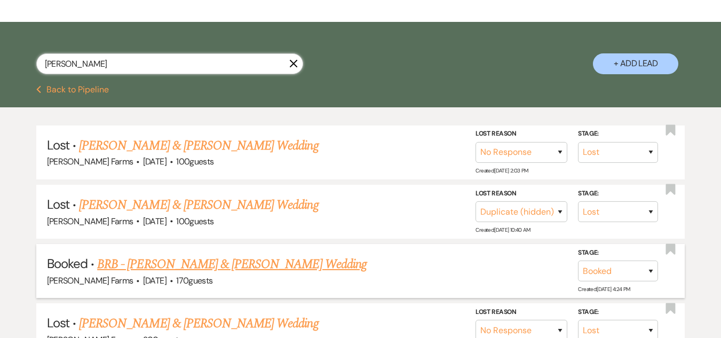
type input "russ"
click at [223, 262] on link "BRB - Jessie Russell & Antonio Ferris's Wedding" at bounding box center [232, 264] width 270 height 19
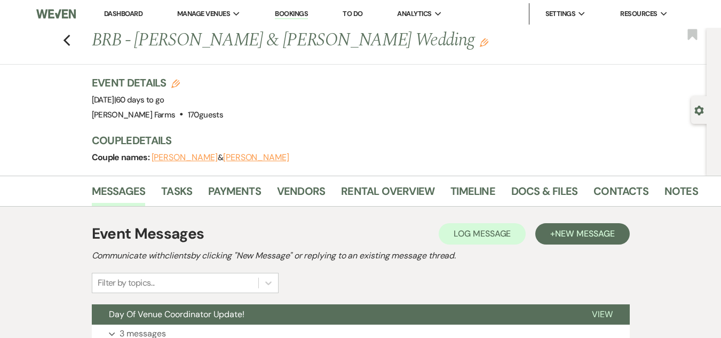
drag, startPoint x: 123, startPoint y: 17, endPoint x: 139, endPoint y: 27, distance: 18.5
click at [123, 17] on link "Dashboard" at bounding box center [123, 13] width 38 height 9
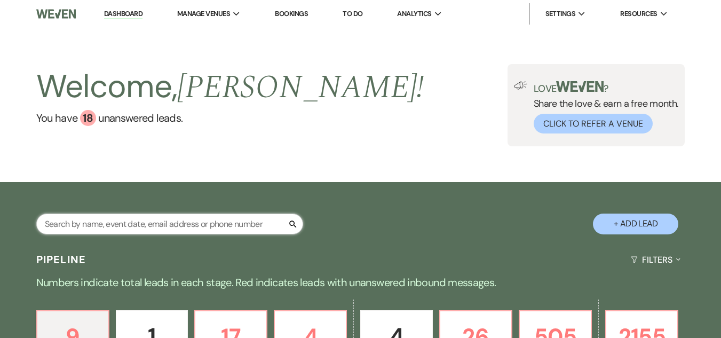
click at [111, 227] on input "text" at bounding box center [169, 224] width 267 height 21
type input "arm"
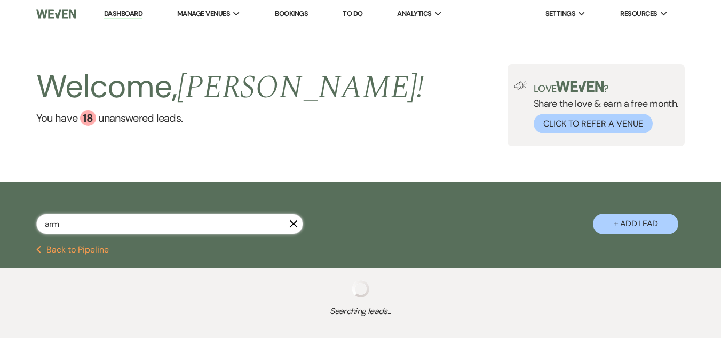
select select "8"
select select "5"
select select "8"
select select "5"
select select "8"
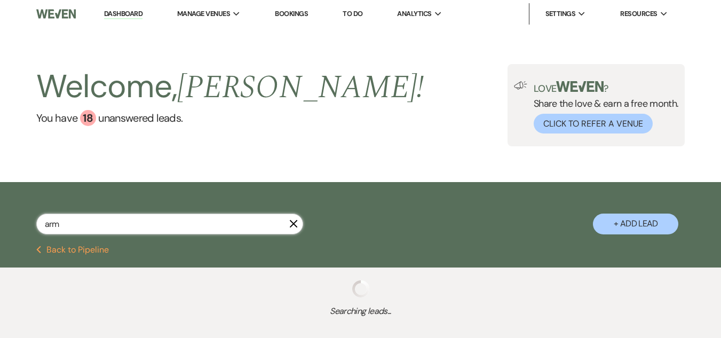
select select "5"
select select "8"
select select "5"
select select "8"
select select "7"
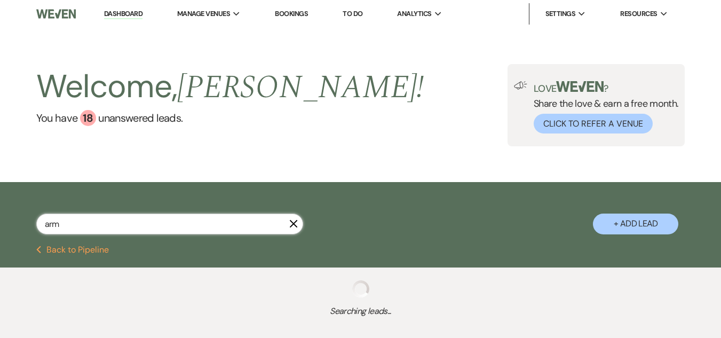
select select "8"
select select "4"
select select "8"
select select "5"
select select "8"
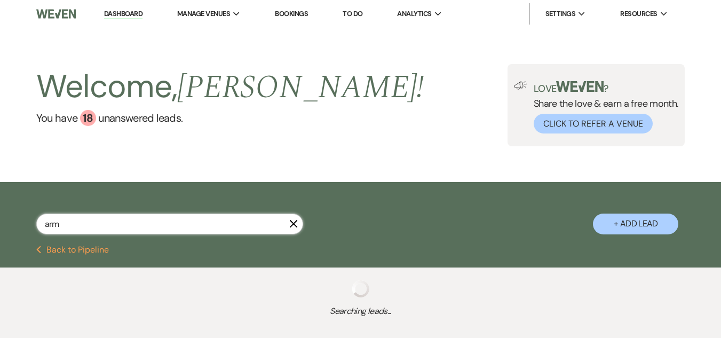
select select "5"
select select "8"
select select "5"
select select "8"
select select "5"
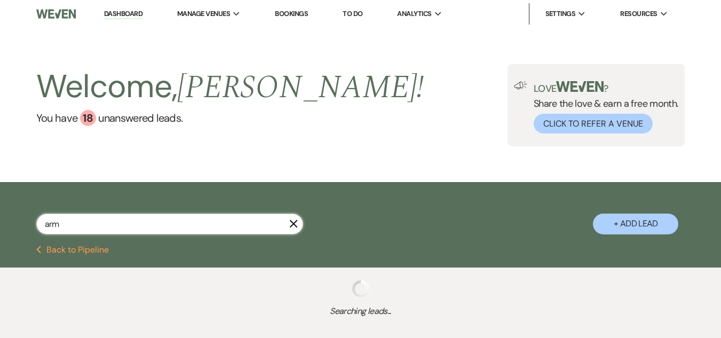
select select "8"
select select "5"
select select "8"
select select "5"
select select "8"
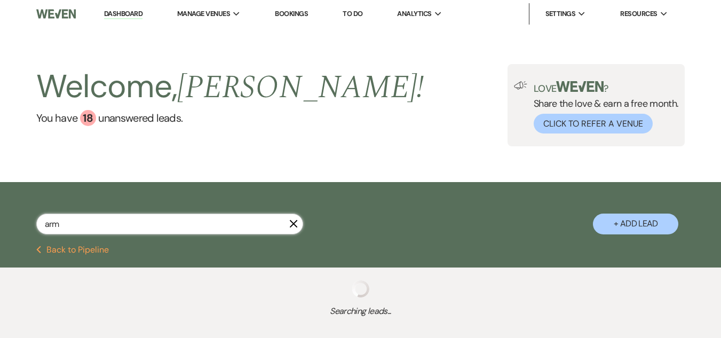
select select "5"
select select "8"
select select "1"
select select "8"
select select "5"
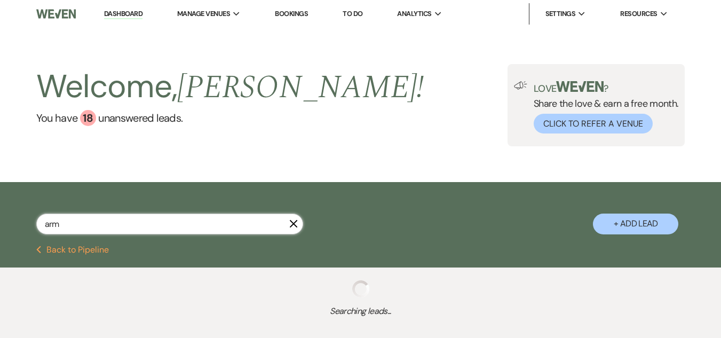
select select "8"
select select "11"
select select "8"
select select "1"
select select "8"
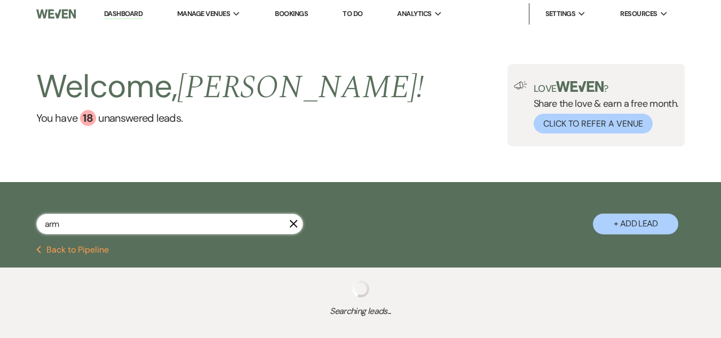
select select "8"
select select "1"
select select "8"
select select "1"
select select "8"
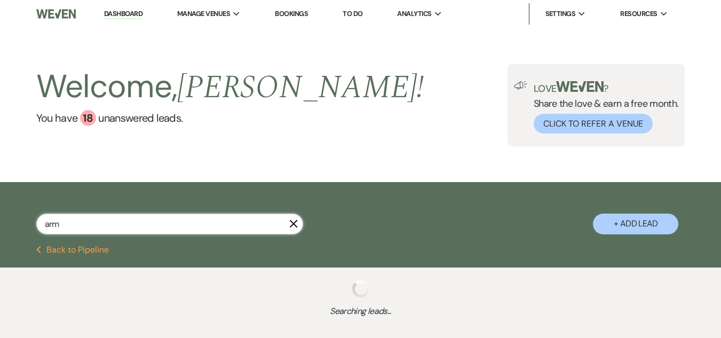
select select "5"
select select "8"
select select "5"
select select "8"
select select "5"
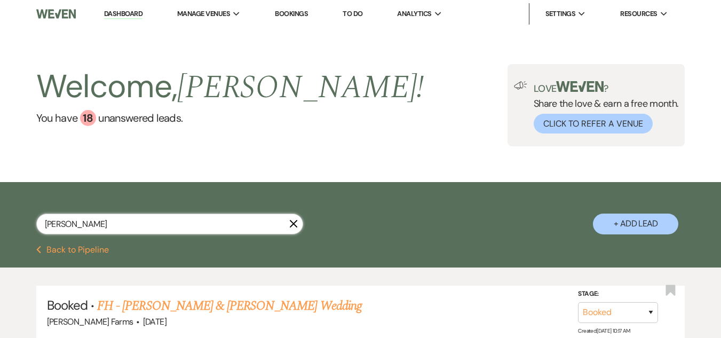
drag, startPoint x: 75, startPoint y: 219, endPoint x: 0, endPoint y: 216, distance: 75.4
click at [0, 216] on div "armer X + Add Lead" at bounding box center [360, 215] width 721 height 56
type input "dean"
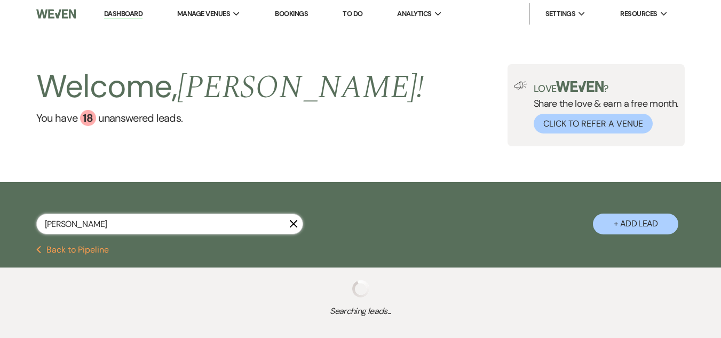
select select "8"
select select "4"
select select "8"
select select "5"
select select "8"
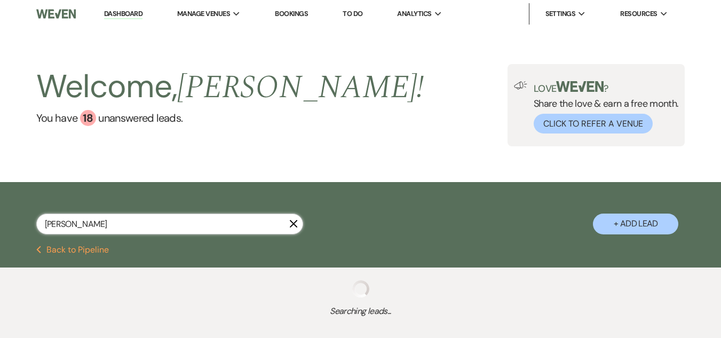
select select "5"
select select "8"
select select "5"
select select "8"
select select "6"
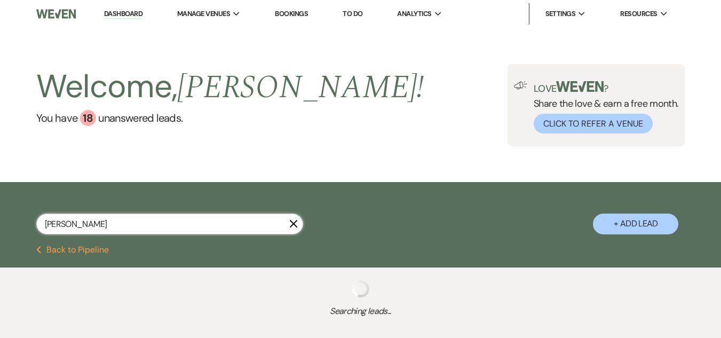
select select "8"
select select "5"
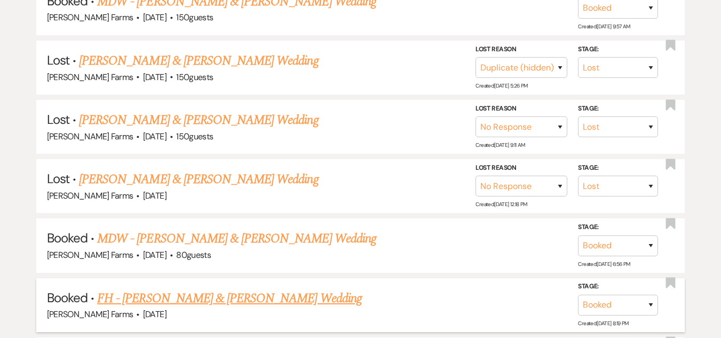
scroll to position [374, 0]
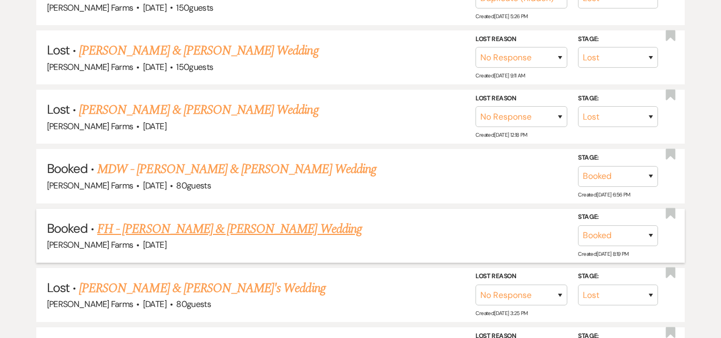
type input "dean"
click at [252, 230] on link "FH - [PERSON_NAME] & [PERSON_NAME] Wedding" at bounding box center [229, 228] width 265 height 19
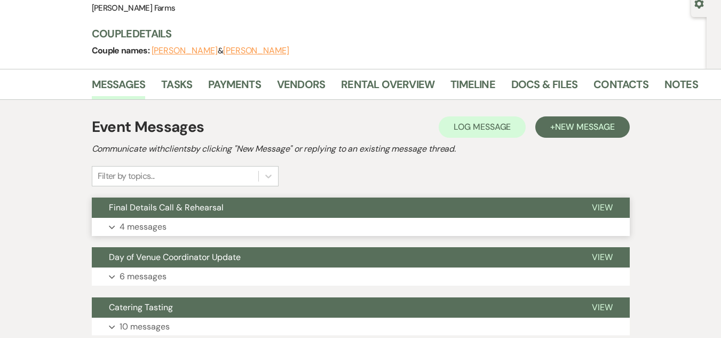
click at [229, 219] on button "Expand 4 messages" at bounding box center [361, 227] width 538 height 18
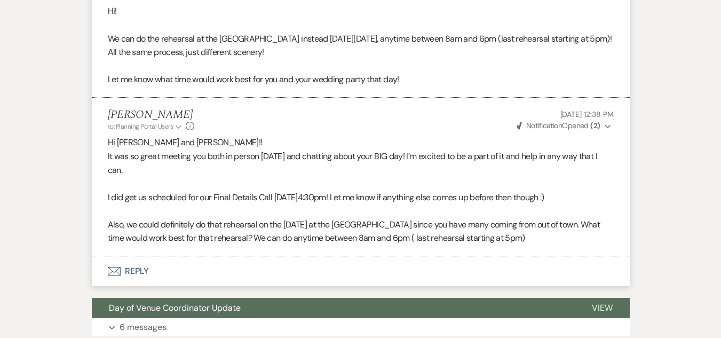
scroll to position [748, 0]
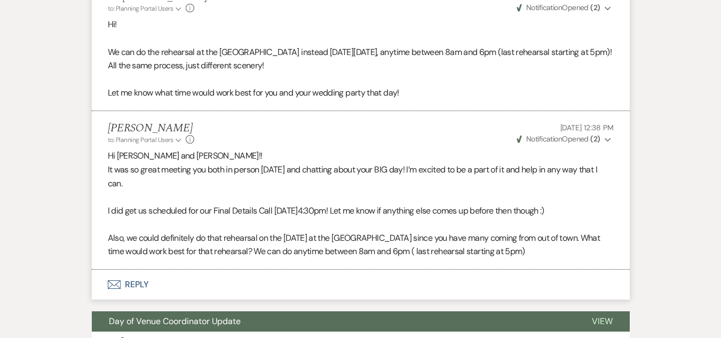
click at [153, 280] on button "Envelope Reply" at bounding box center [361, 285] width 538 height 30
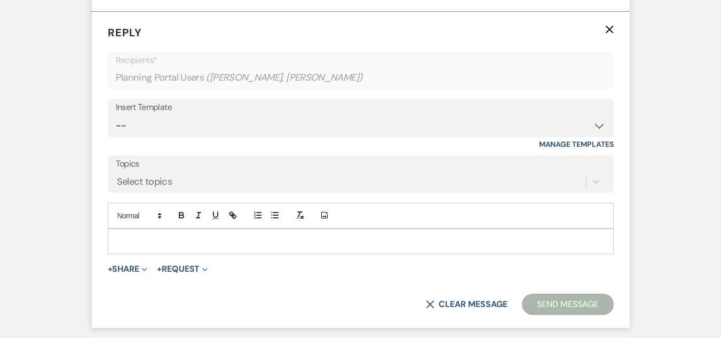
scroll to position [1007, 0]
click at [174, 232] on div at bounding box center [360, 240] width 505 height 25
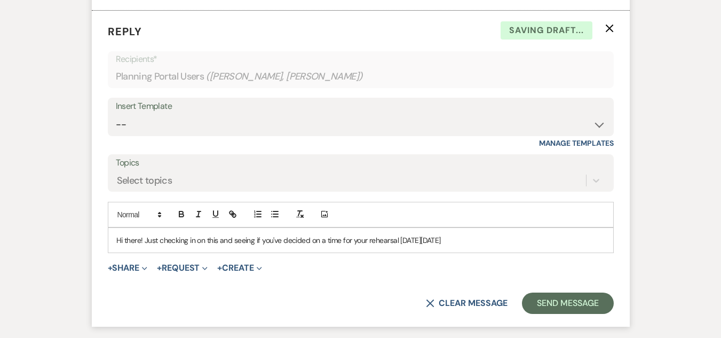
click at [488, 249] on div "Hi there! Just checking in on this and seeing if you've decided on a time for y…" at bounding box center [360, 240] width 505 height 25
click at [564, 304] on button "Send Message" at bounding box center [567, 303] width 91 height 21
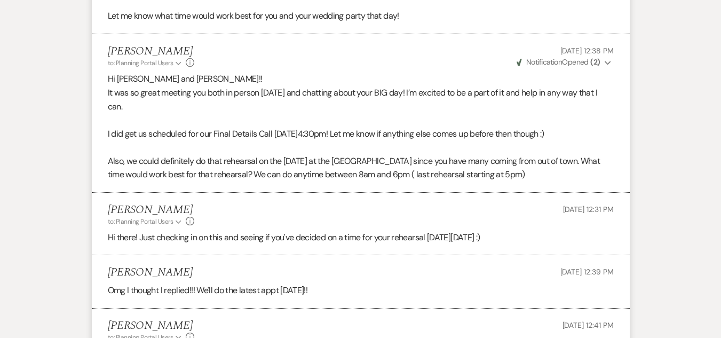
scroll to position [820, 0]
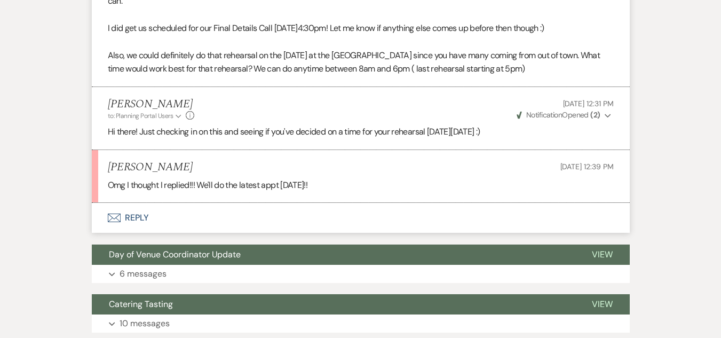
click at [164, 217] on button "Envelope Reply" at bounding box center [361, 218] width 538 height 30
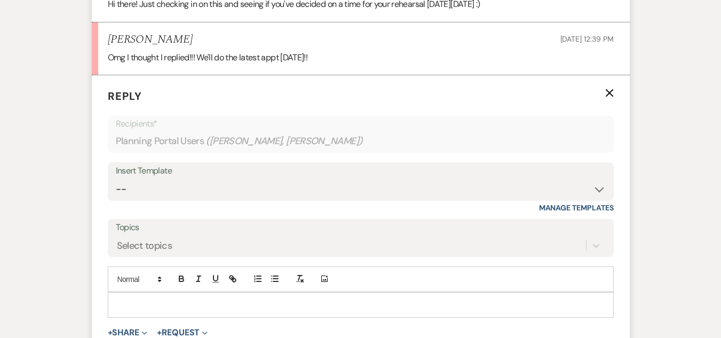
scroll to position [1087, 0]
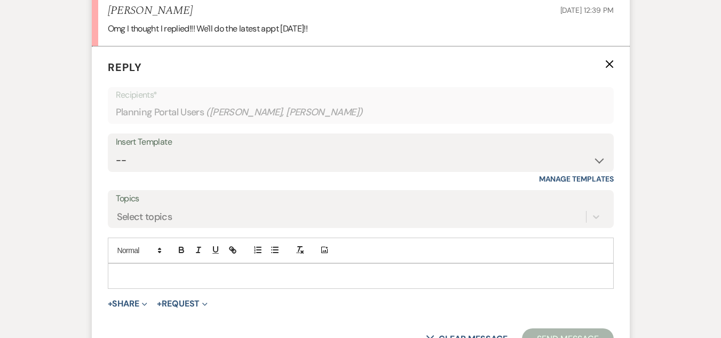
click at [336, 279] on p at bounding box center [360, 276] width 489 height 12
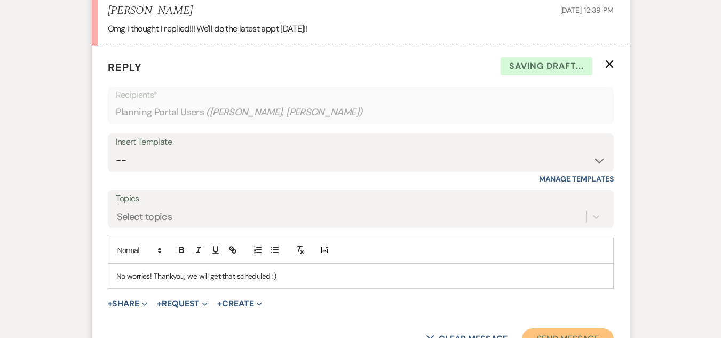
click at [554, 332] on button "Send Message" at bounding box center [567, 338] width 91 height 21
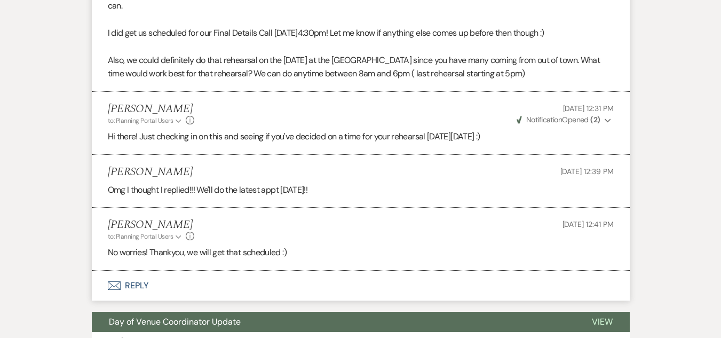
scroll to position [919, 0]
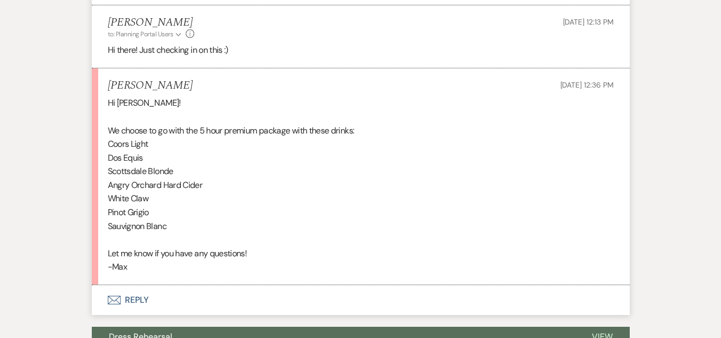
scroll to position [594, 0]
